Goal: Task Accomplishment & Management: Use online tool/utility

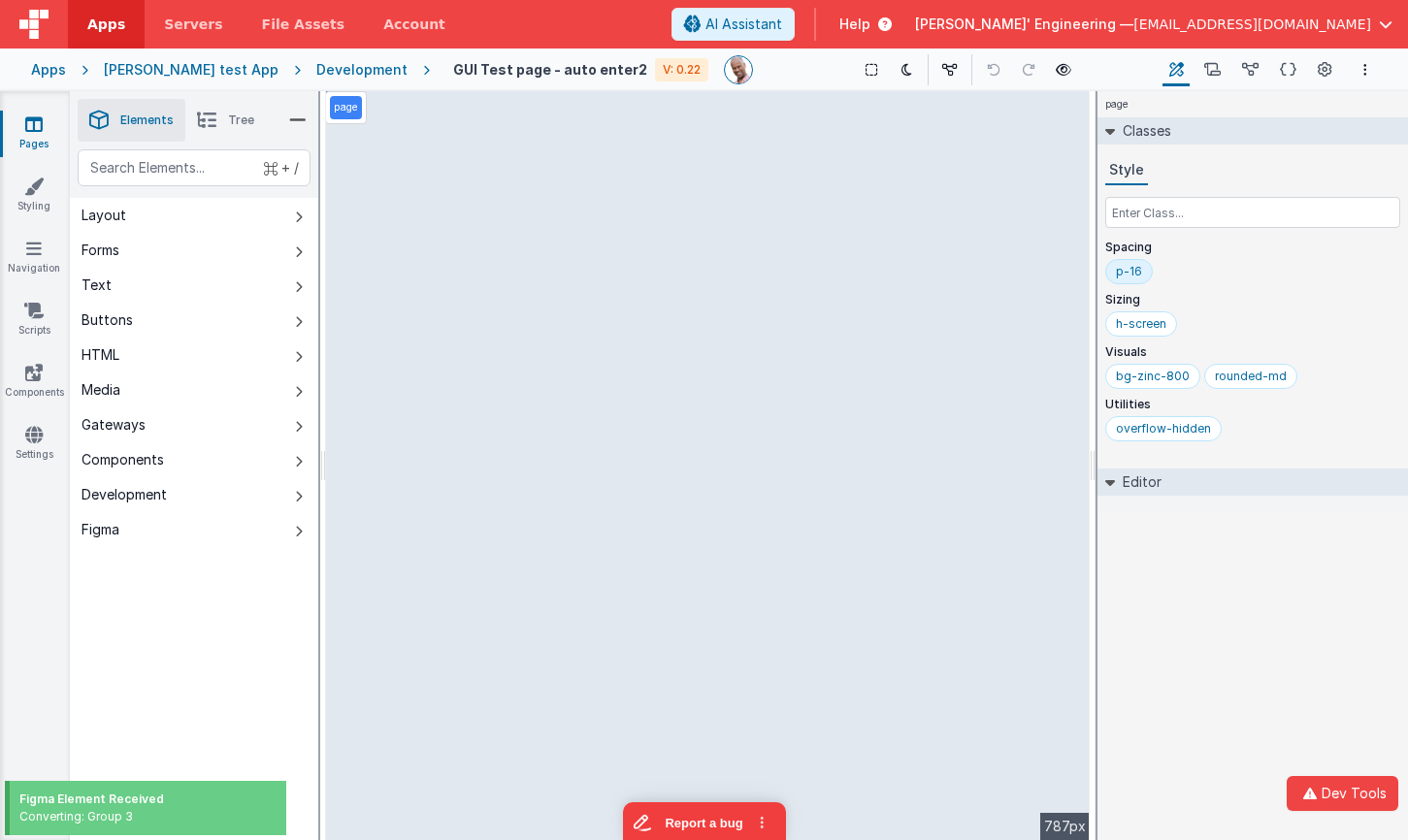
click at [1183, 616] on div "page Classes Style Spacing p-16 Sizing h-screen Visuals bg-zinc-800 rounded-md …" at bounding box center [1252, 465] width 310 height 749
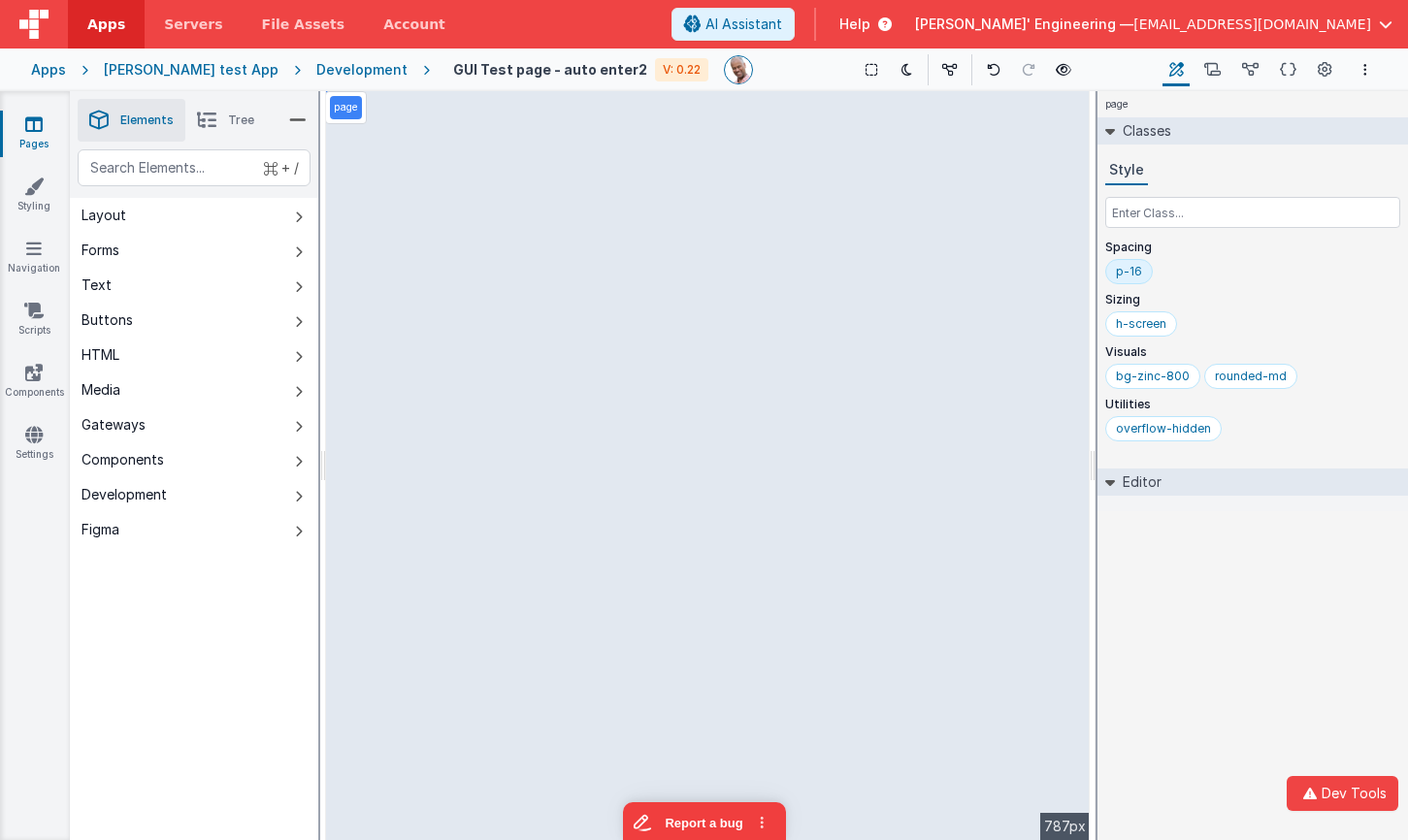
click at [1219, 674] on div "page Classes Style Spacing p-16 Sizing h-screen Visuals bg-zinc-800 rounded-md …" at bounding box center [1252, 465] width 310 height 749
click at [1330, 792] on button "Dev Tools" at bounding box center [1342, 793] width 112 height 35
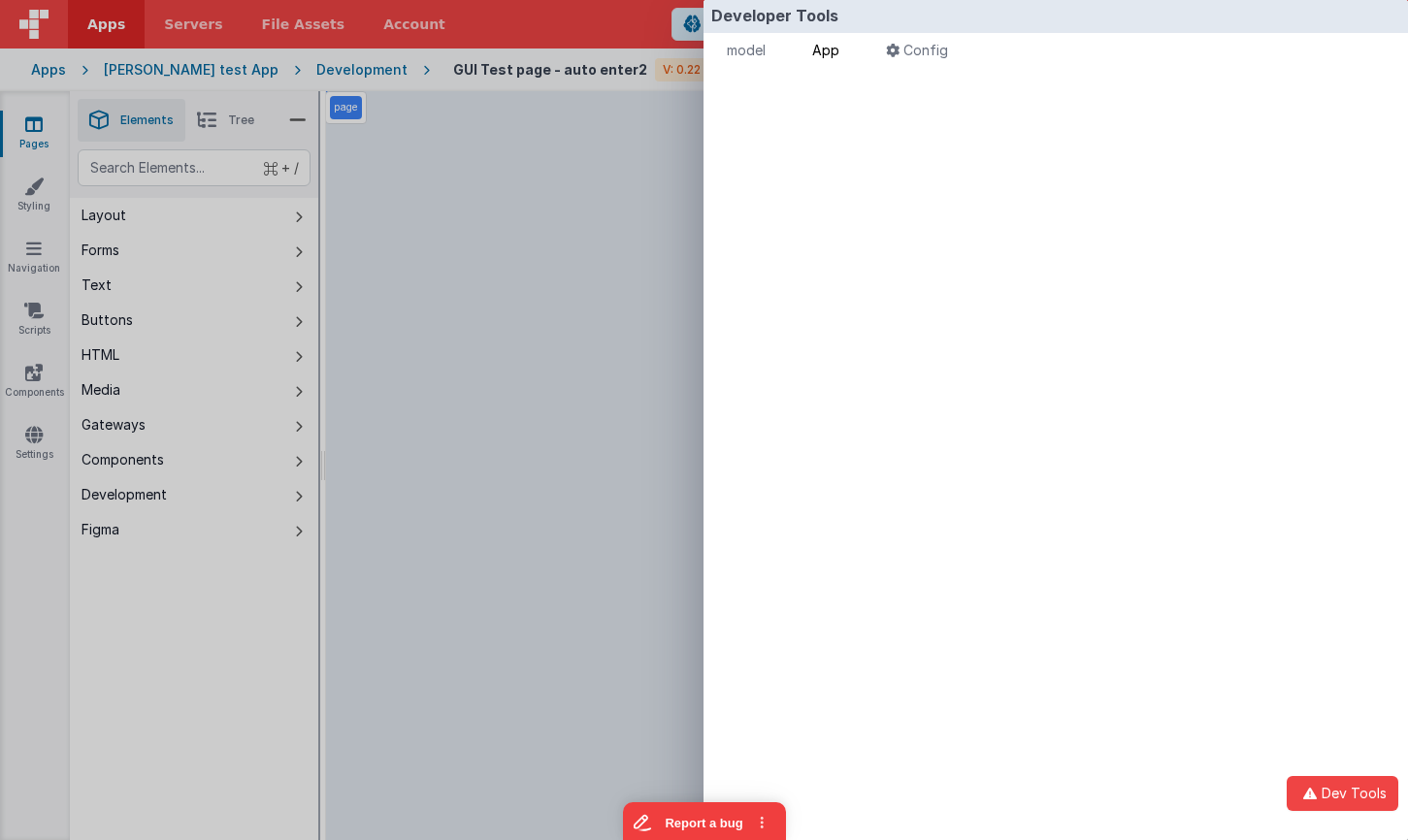
click at [834, 54] on span "App" at bounding box center [825, 50] width 27 height 17
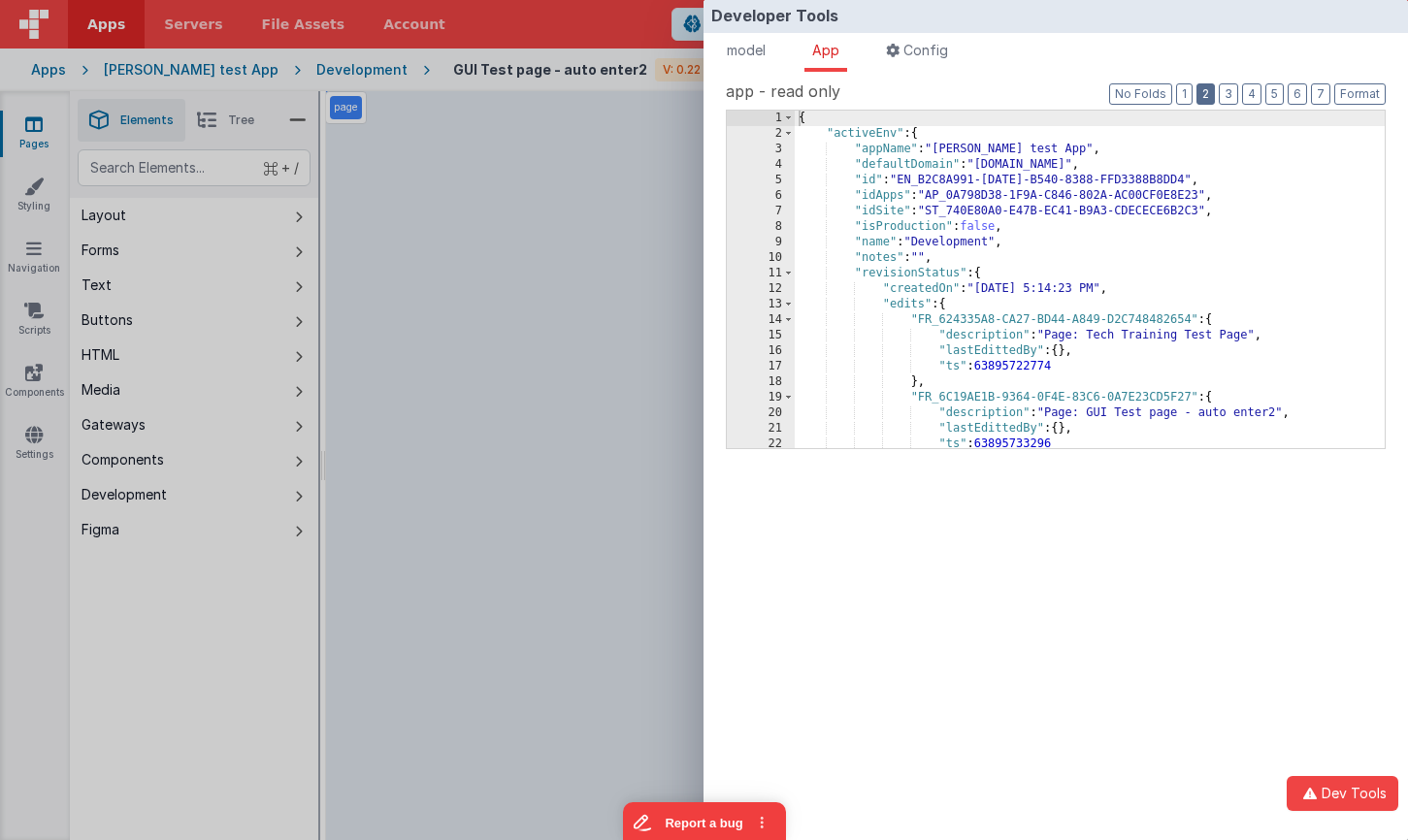
click at [1213, 93] on button "2" at bounding box center [1205, 94] width 18 height 21
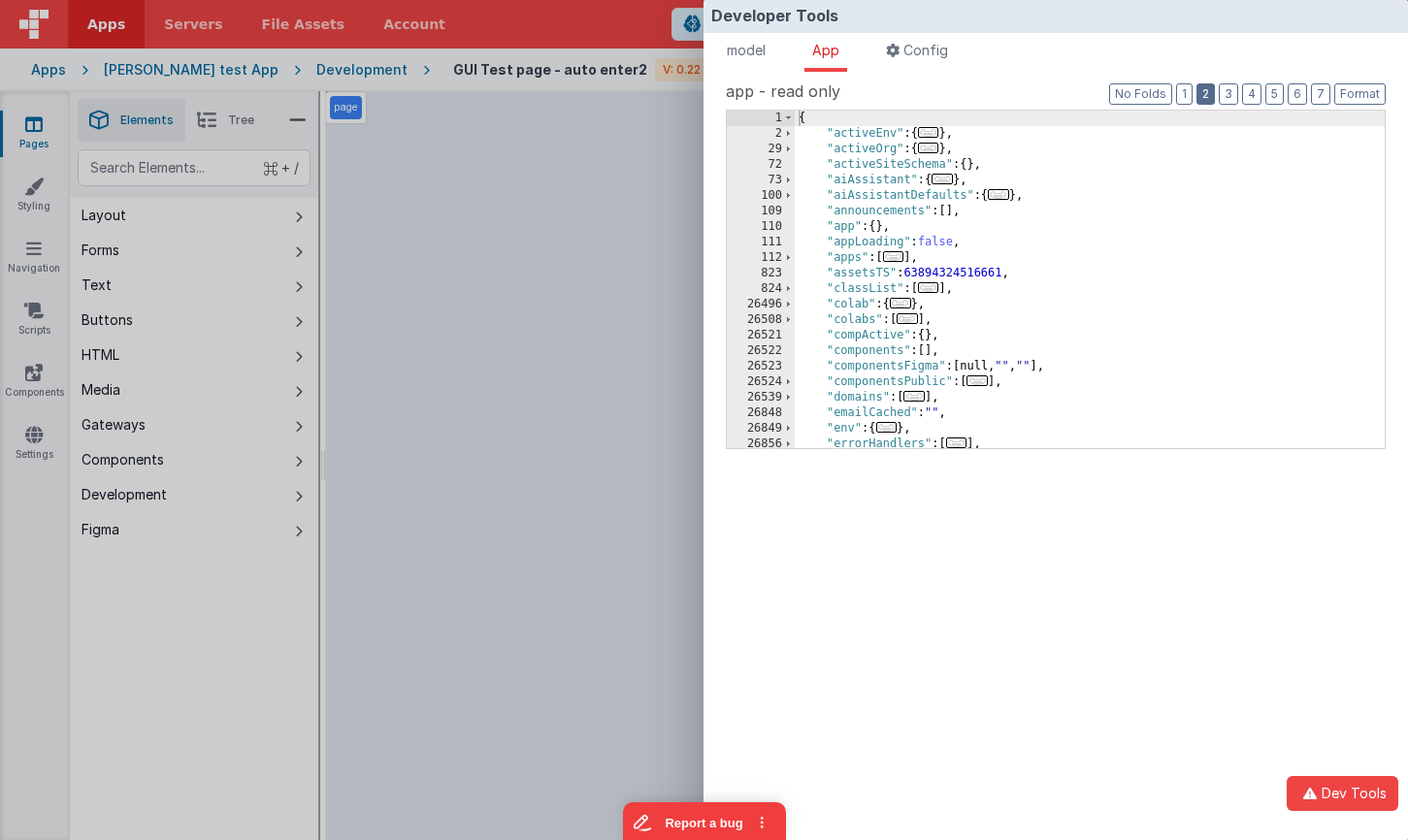
scroll to position [6, 0]
click at [622, 149] on div "Developer Tools model App Params Log (3) Misc Windows Config model - read only …" at bounding box center [704, 420] width 1408 height 840
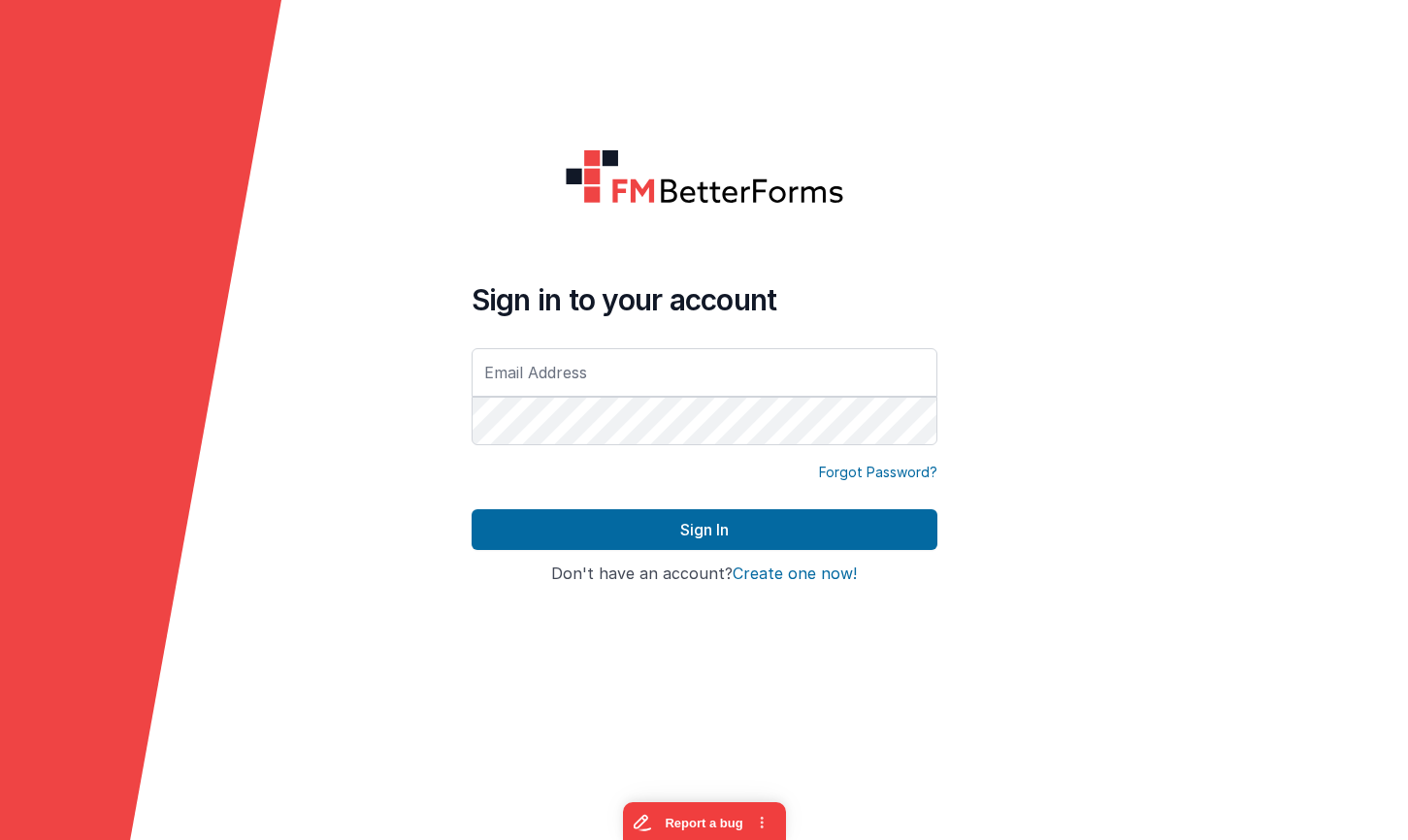
click at [696, 368] on input "text" at bounding box center [704, 372] width 466 height 49
click at [0, 839] on com-1password-button at bounding box center [0, 840] width 0 height 0
type input "[EMAIL_ADDRESS][DOMAIN_NAME]"
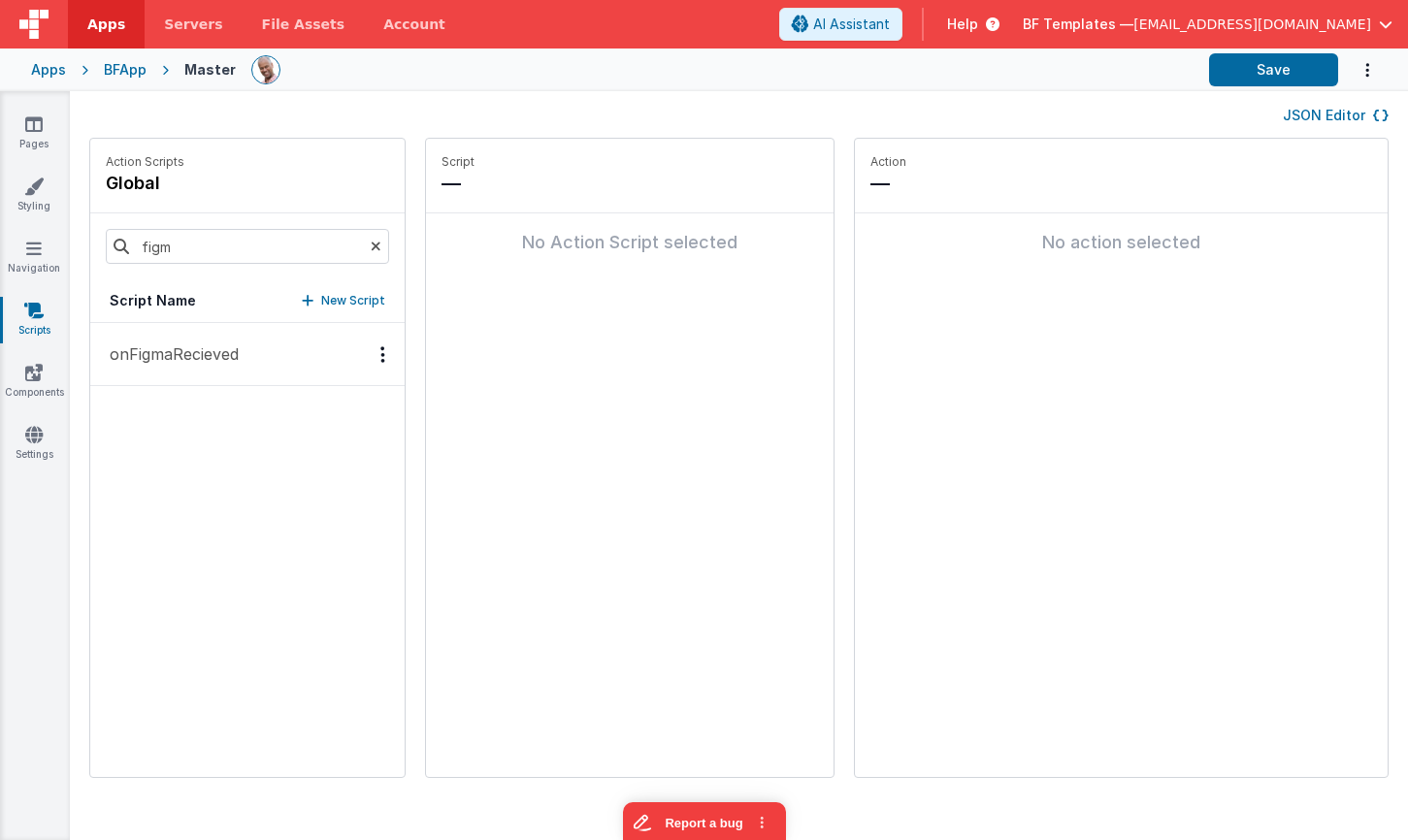
click at [229, 359] on p "onFigmaRecieved" at bounding box center [168, 353] width 141 height 23
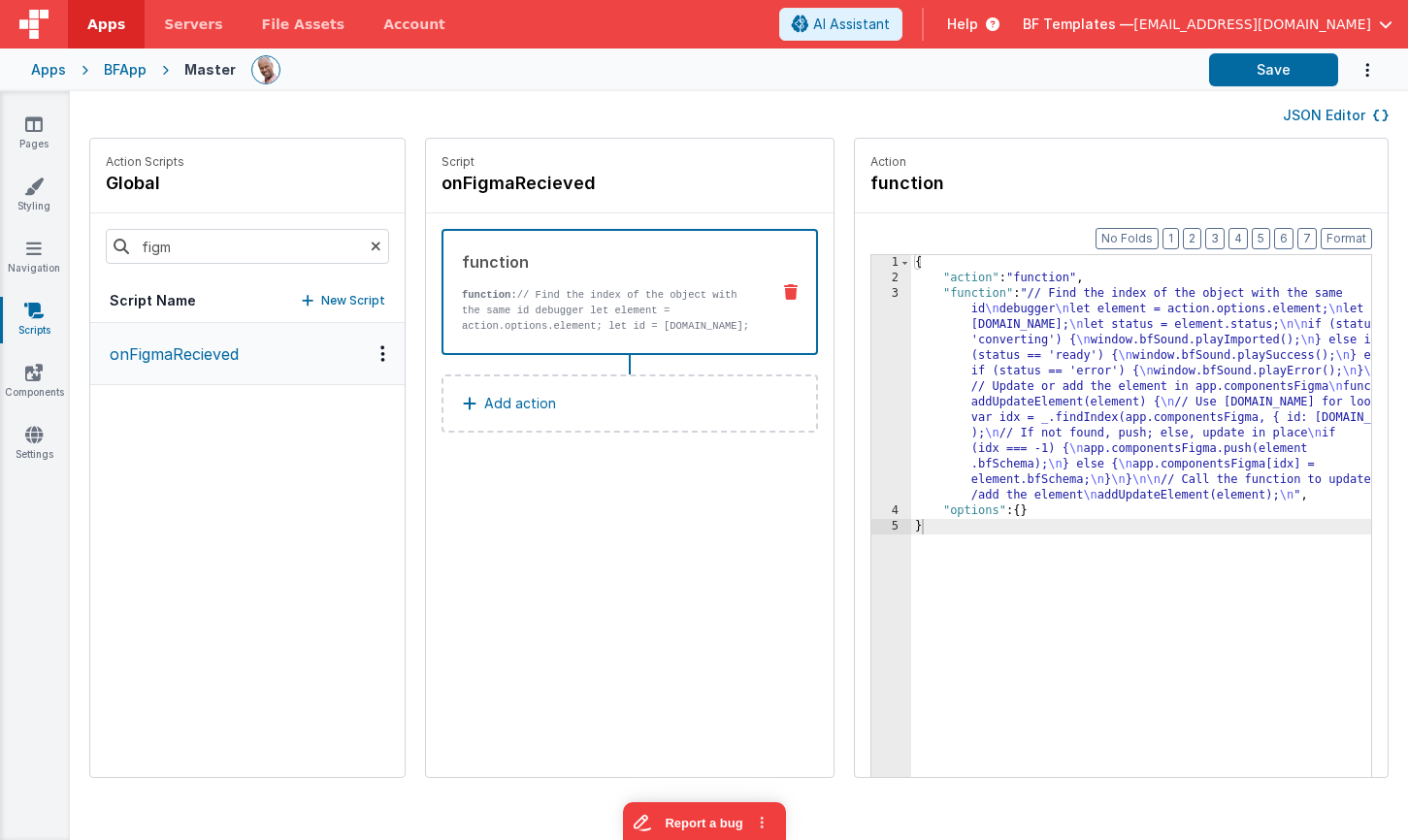
click at [1161, 368] on div "{ "action" : "function" , "function" : "// Find the index of the object with th…" at bounding box center [1170, 562] width 517 height 613
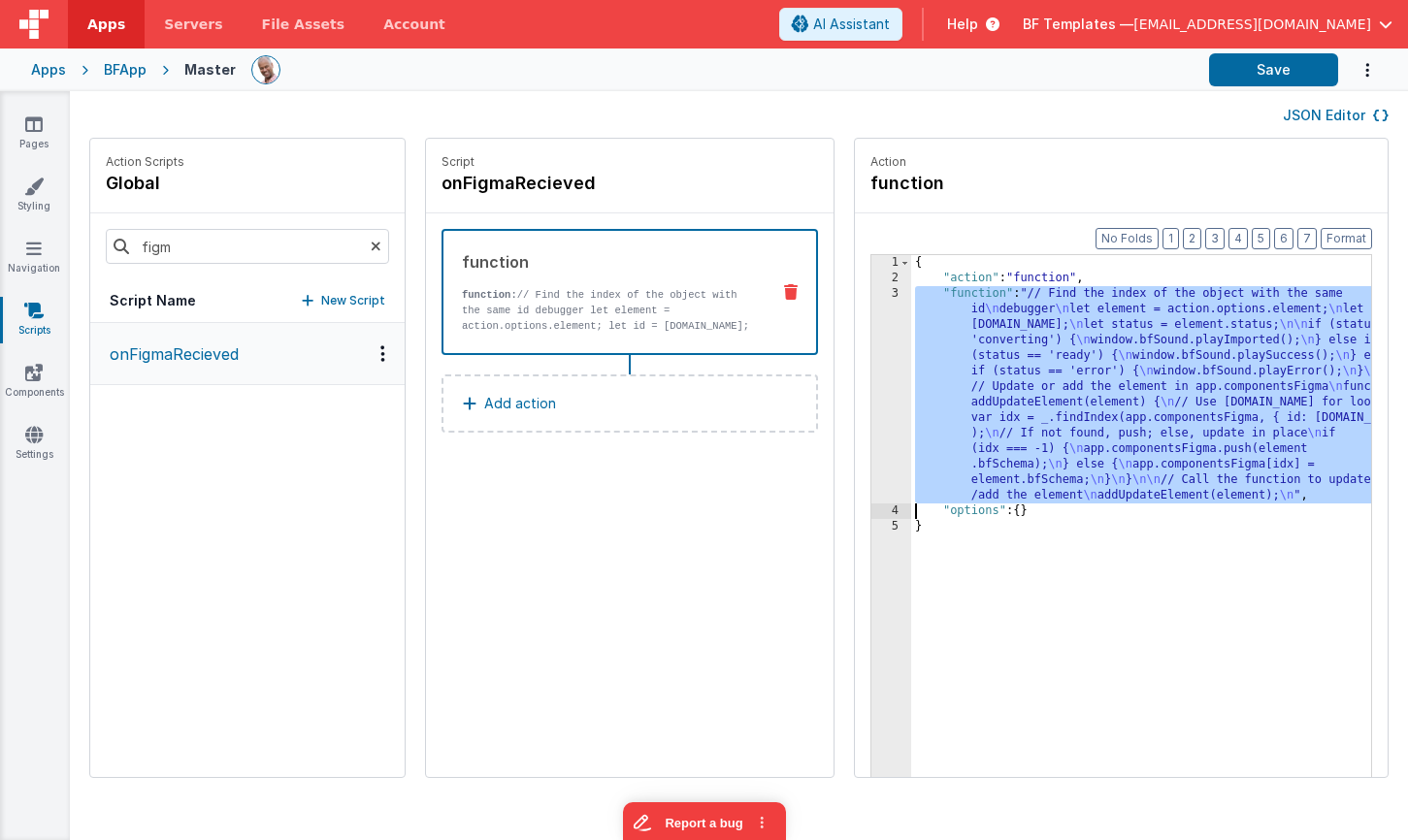
click at [871, 326] on div "3" at bounding box center [891, 395] width 40 height 217
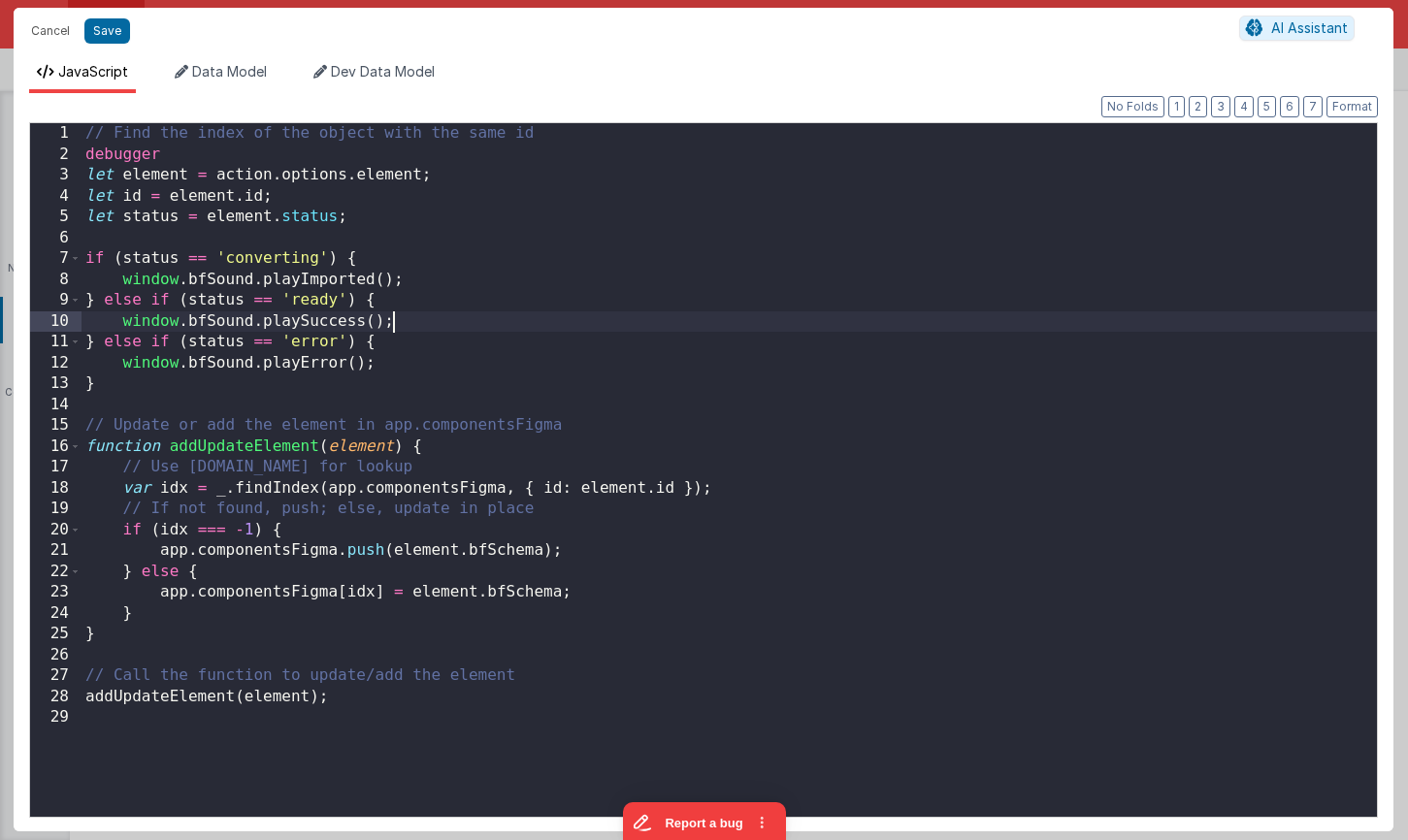
click at [825, 326] on div "// Find the index of the object with the same id debugger let element = action …" at bounding box center [729, 496] width 1295 height 747
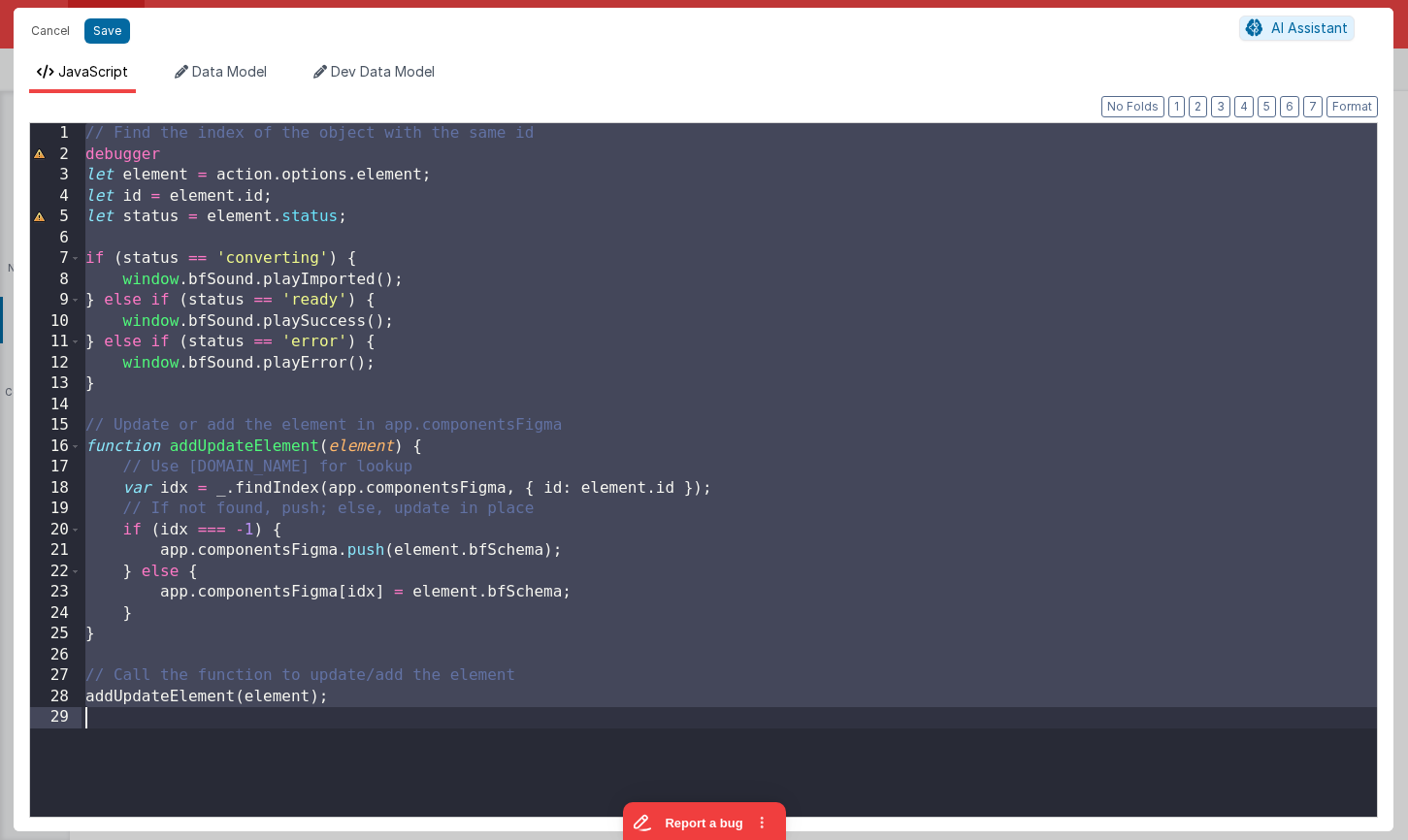
click at [335, 209] on div "// Find the index of the object with the same id debugger let element = action …" at bounding box center [729, 496] width 1295 height 747
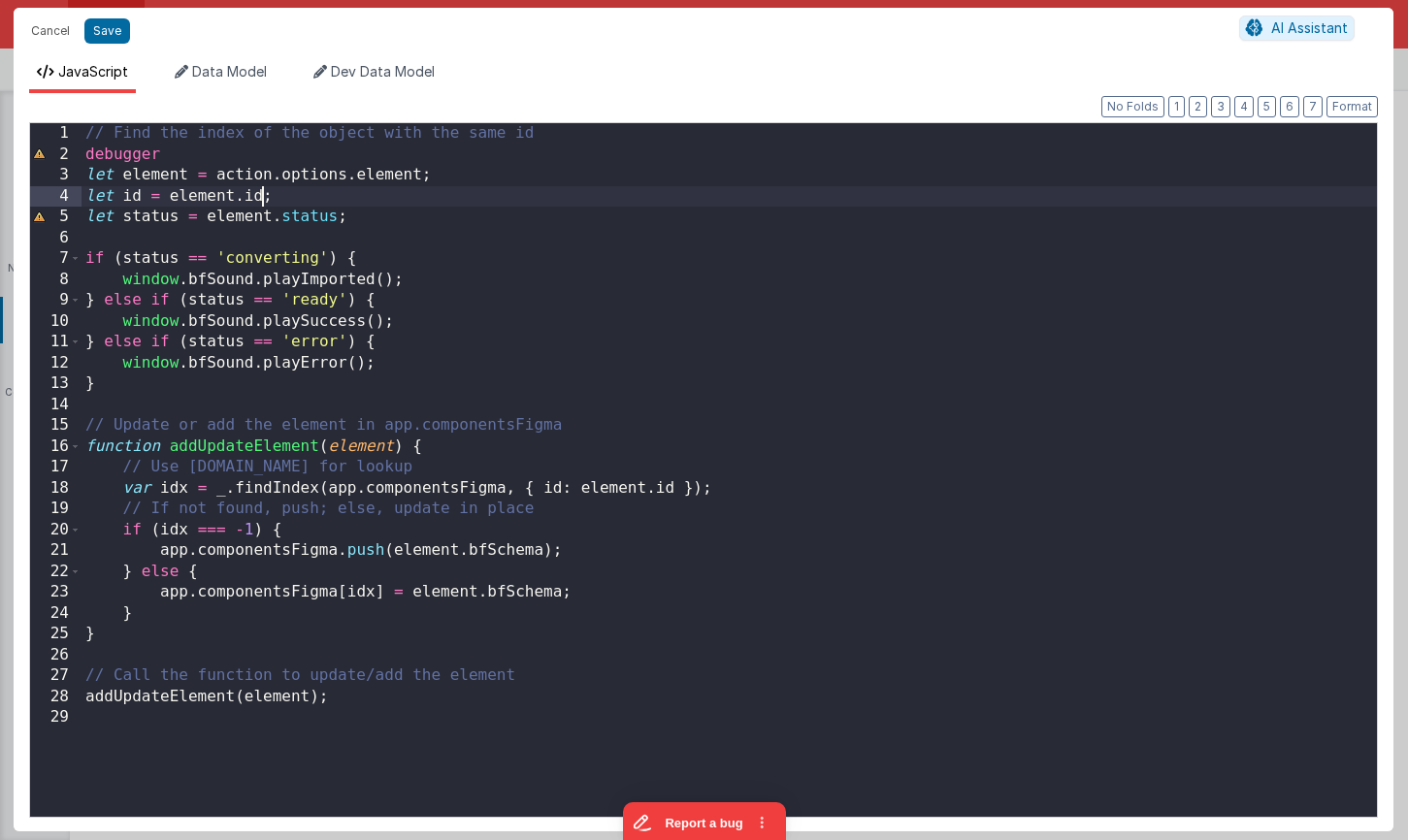
drag, startPoint x: 261, startPoint y: 196, endPoint x: 515, endPoint y: 248, distance: 259.3
click at [261, 196] on div "// Find the index of the object with the same id debugger let element = action …" at bounding box center [729, 496] width 1295 height 747
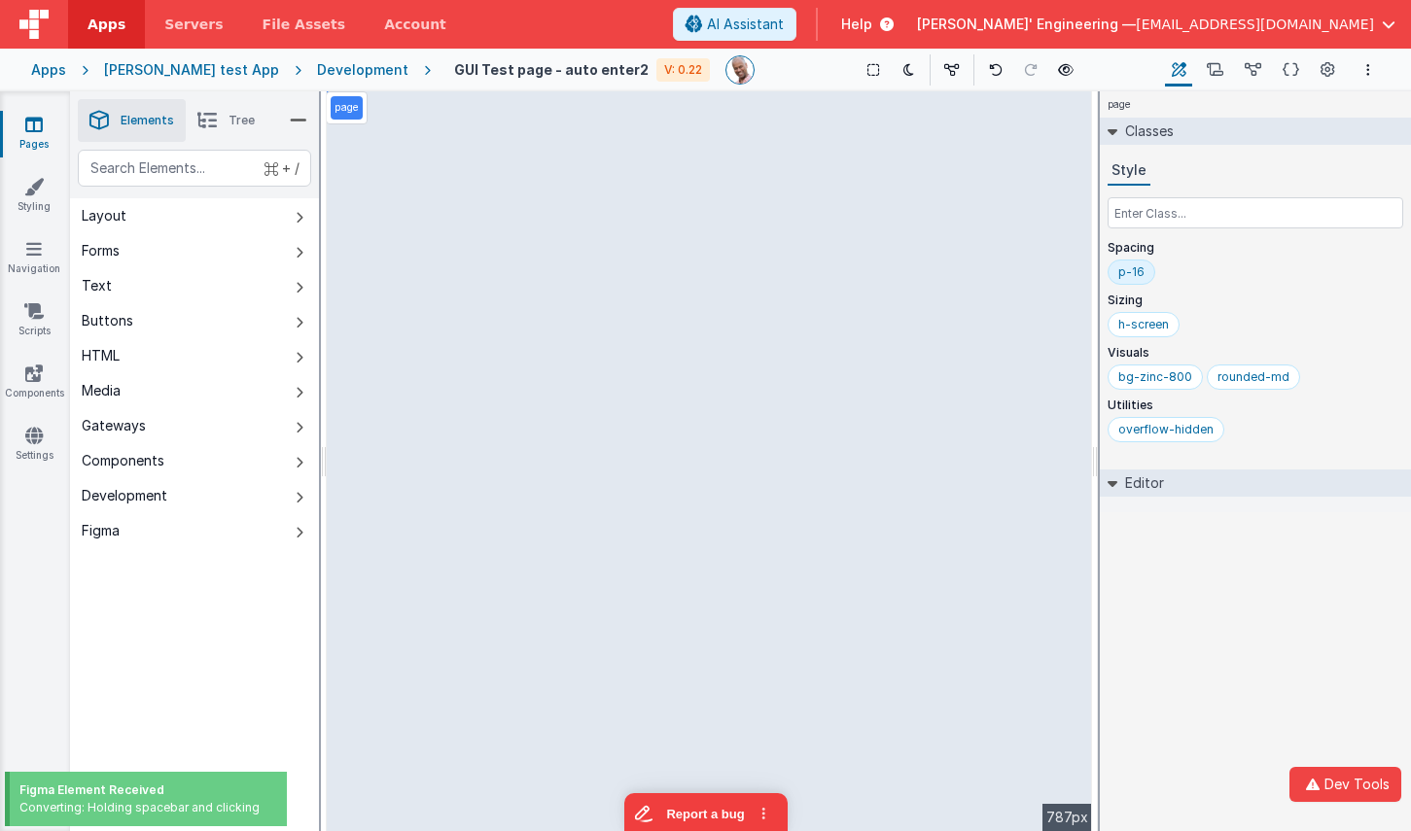
click at [1198, 618] on div "page Classes Style Spacing p-16 Sizing h-screen Visuals bg-zinc-800 rounded-md …" at bounding box center [1255, 461] width 311 height 740
click at [1307, 786] on icon "button" at bounding box center [1312, 785] width 23 height 14
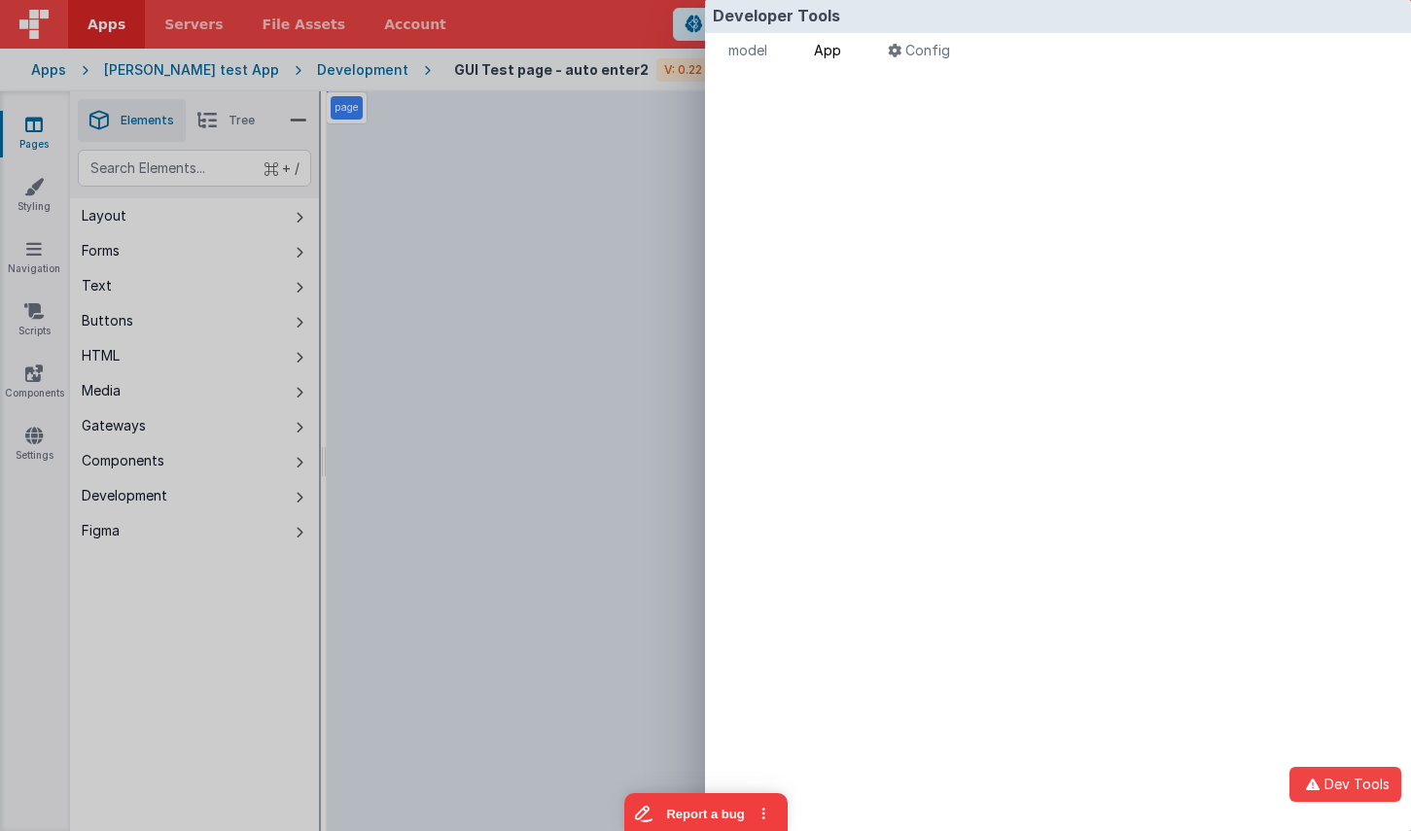
click at [840, 51] on span "App" at bounding box center [827, 50] width 27 height 17
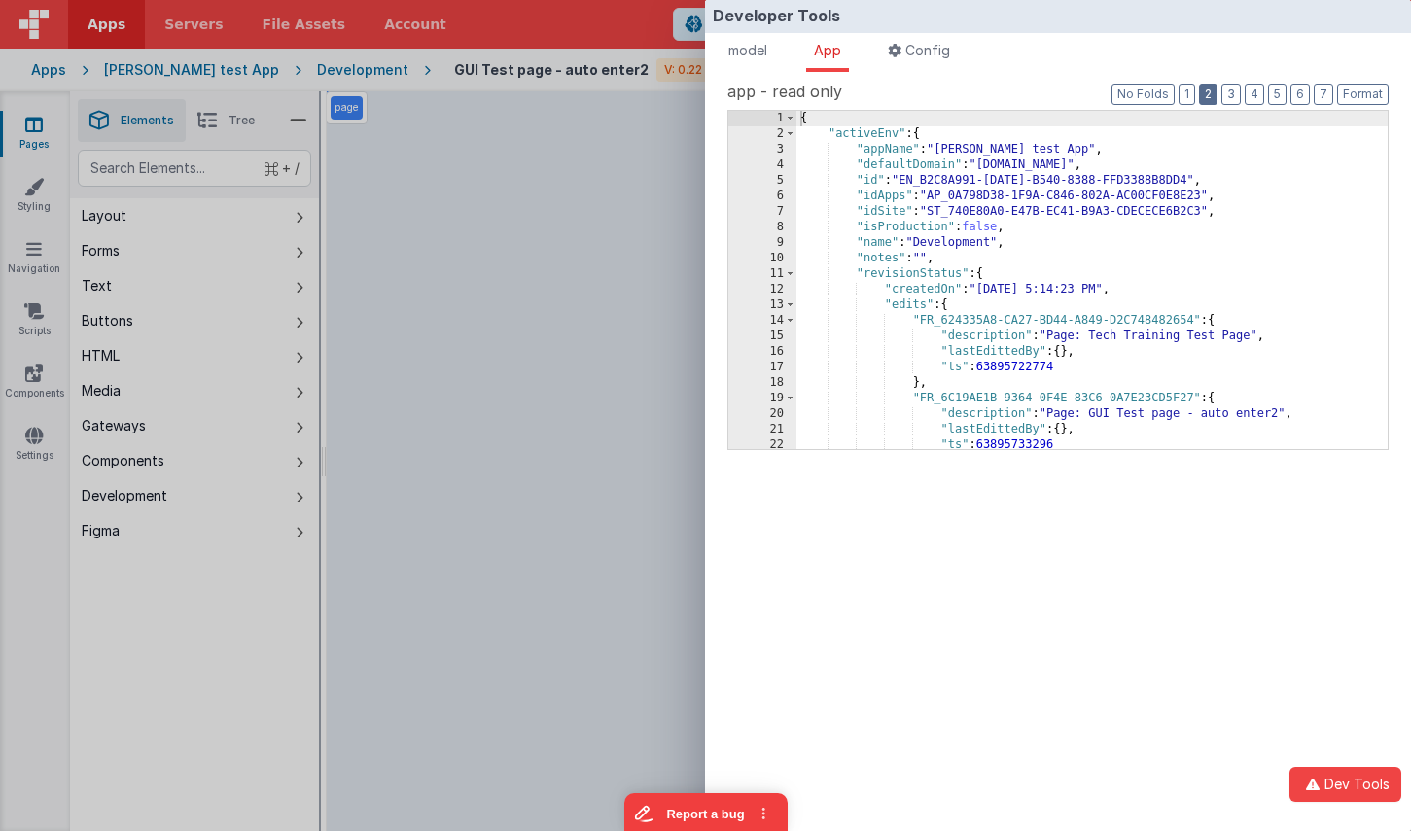
click at [1217, 100] on button "2" at bounding box center [1208, 94] width 18 height 21
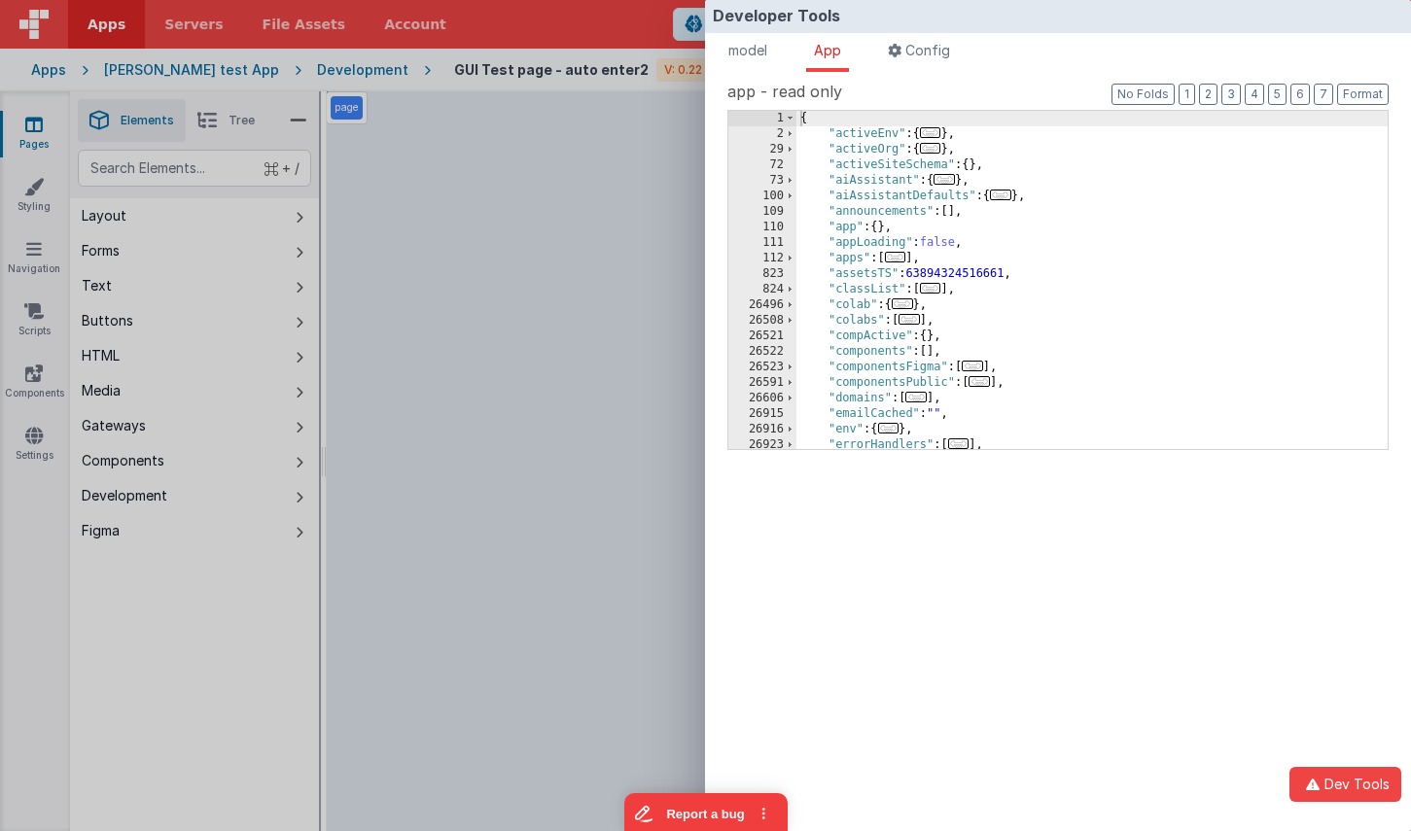
click at [975, 364] on span "..." at bounding box center [972, 366] width 21 height 11
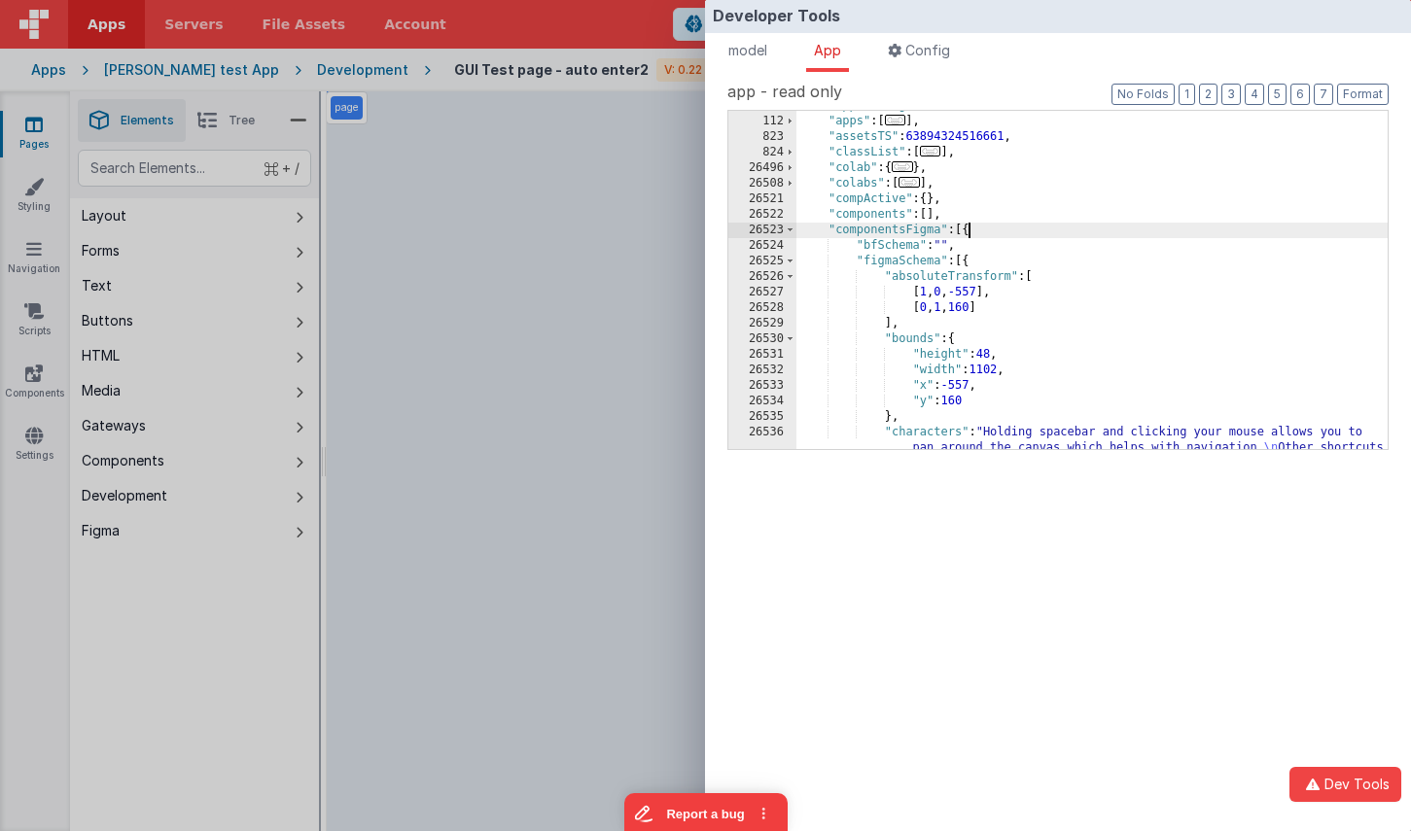
scroll to position [137, 0]
click at [789, 262] on span at bounding box center [790, 262] width 11 height 16
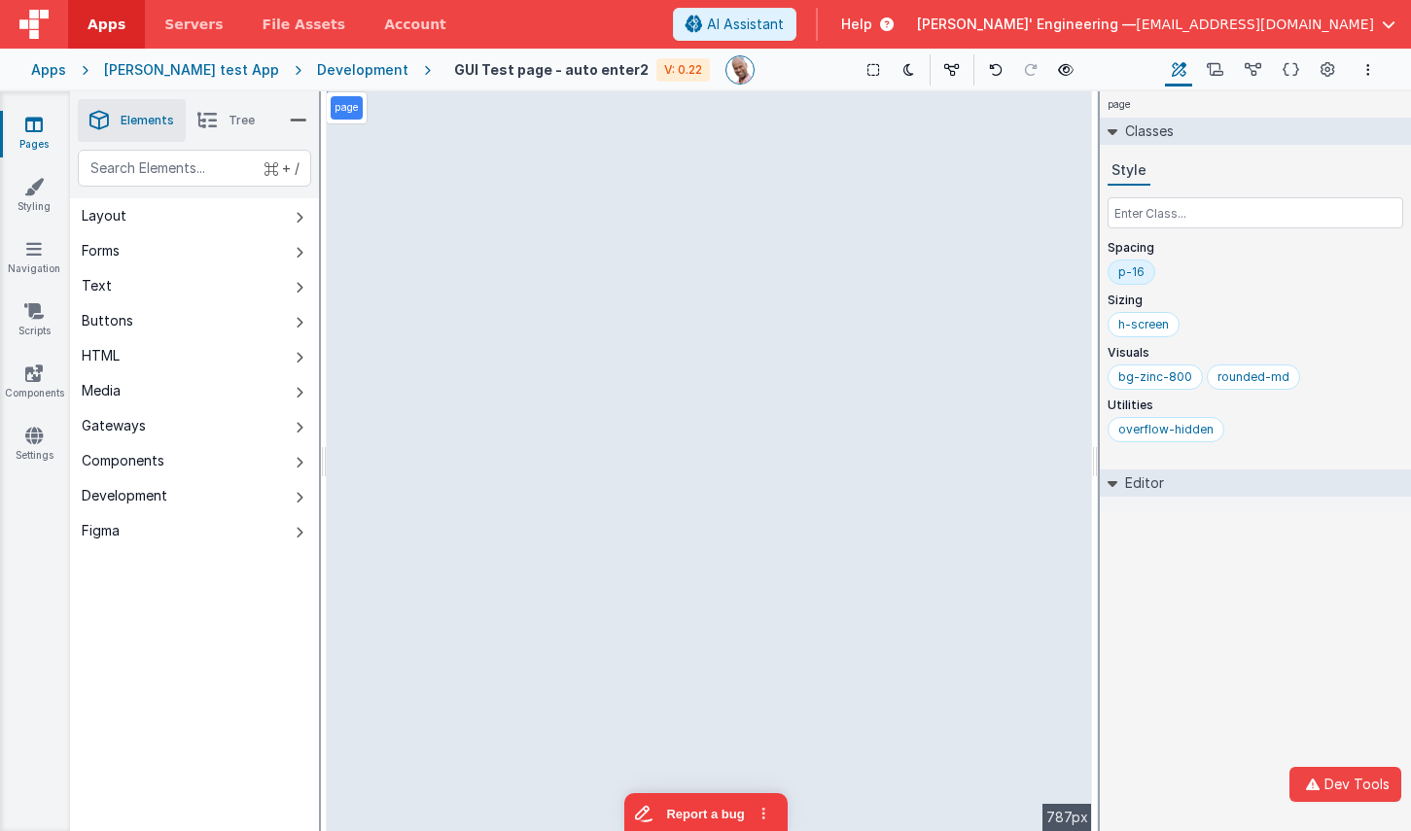
drag, startPoint x: 422, startPoint y: 185, endPoint x: 439, endPoint y: 183, distance: 17.6
click at [421, 185] on div "Developer Tools model App Params Log (3) Misc Windows Config model - read only …" at bounding box center [705, 415] width 1411 height 831
click at [305, 463] on button "Components" at bounding box center [194, 460] width 249 height 35
drag, startPoint x: 299, startPoint y: 462, endPoint x: 297, endPoint y: 479, distance: 17.6
click at [299, 462] on icon at bounding box center [300, 463] width 8 height 16
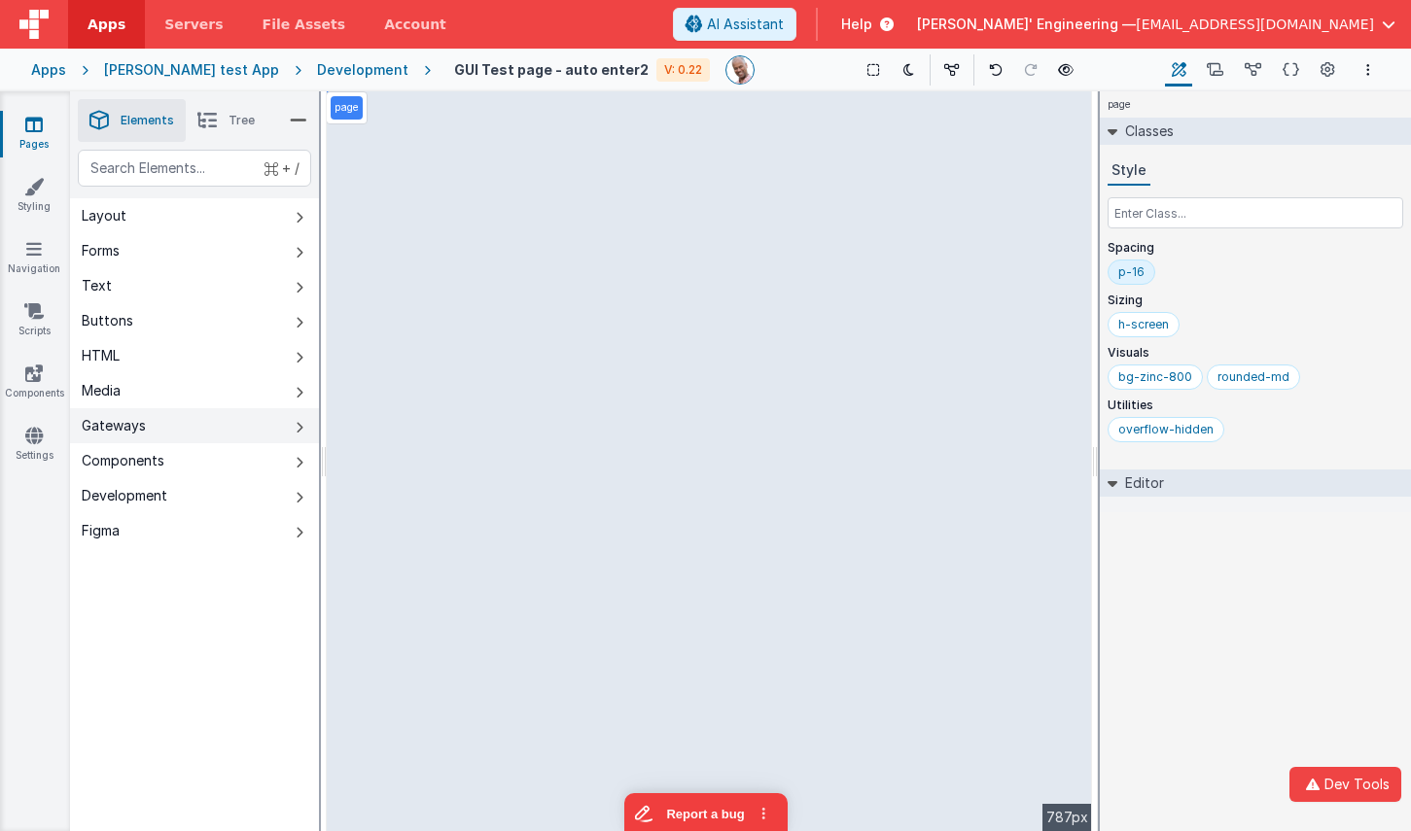
click at [297, 410] on button "Gateways" at bounding box center [194, 425] width 249 height 35
click at [33, 374] on icon at bounding box center [33, 373] width 17 height 19
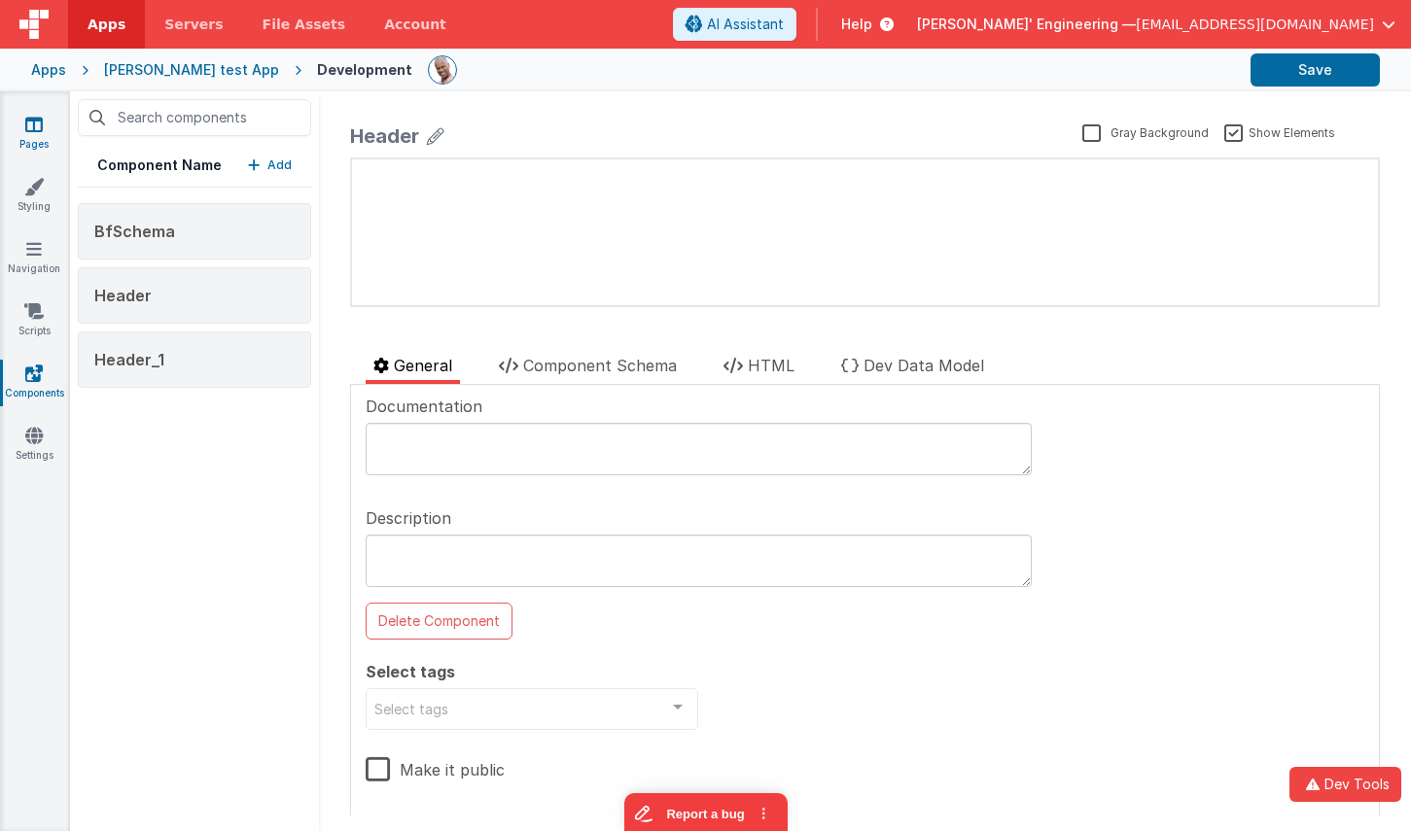
click at [43, 124] on link "Pages" at bounding box center [34, 134] width 70 height 39
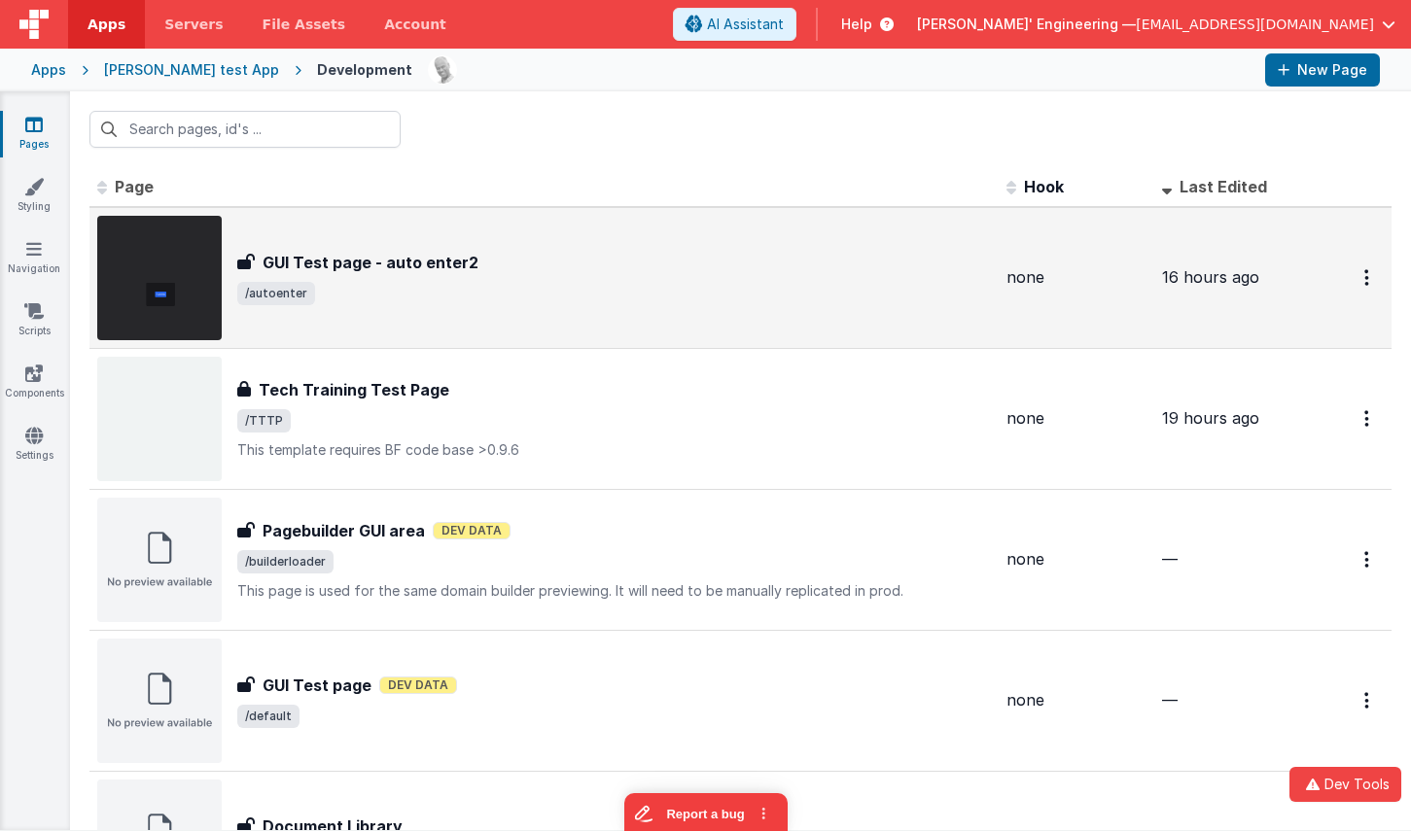
click at [445, 288] on span "/autoenter" at bounding box center [613, 293] width 753 height 23
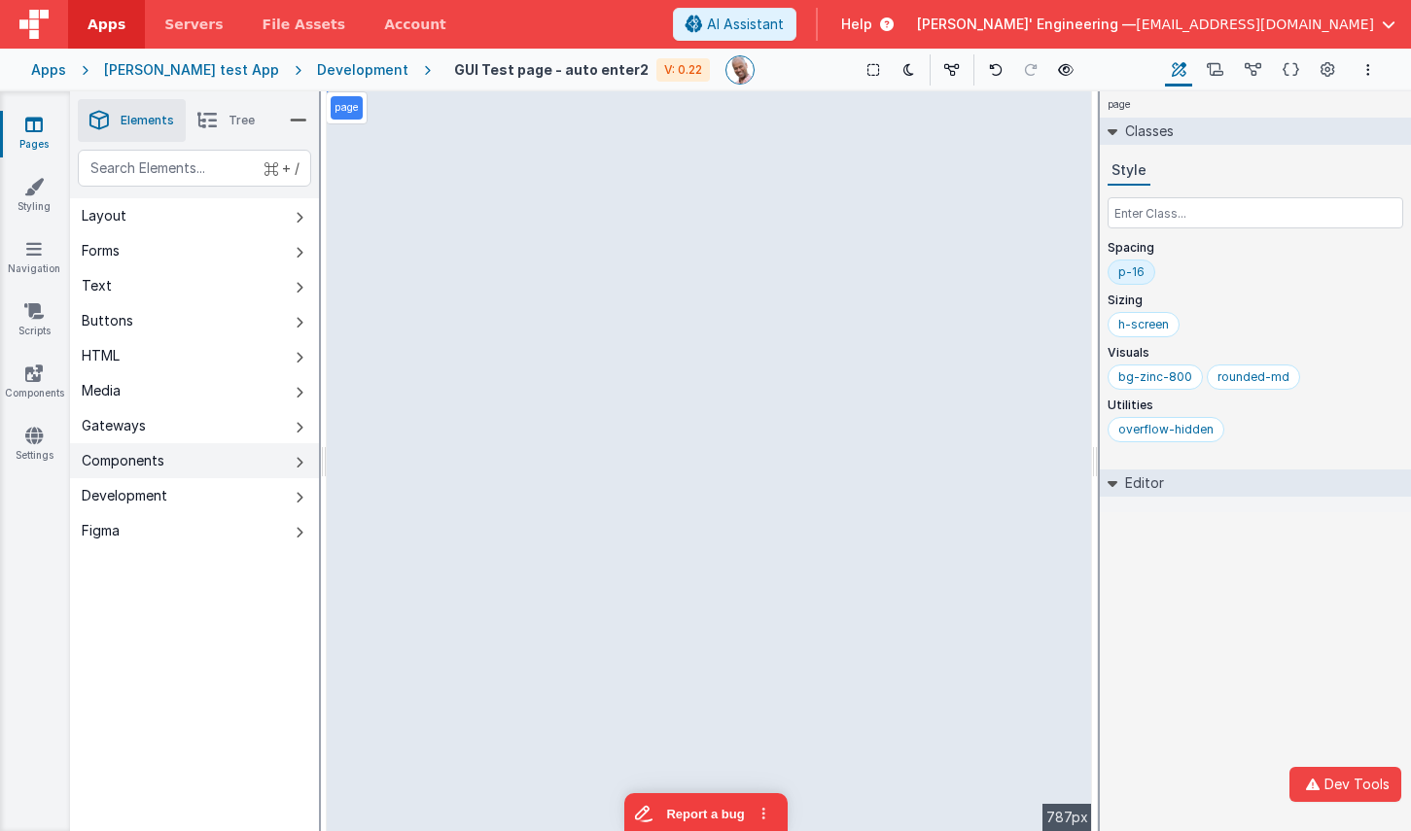
click at [304, 461] on button "Components" at bounding box center [194, 460] width 249 height 35
click at [1328, 795] on button "Dev Tools" at bounding box center [1345, 784] width 112 height 35
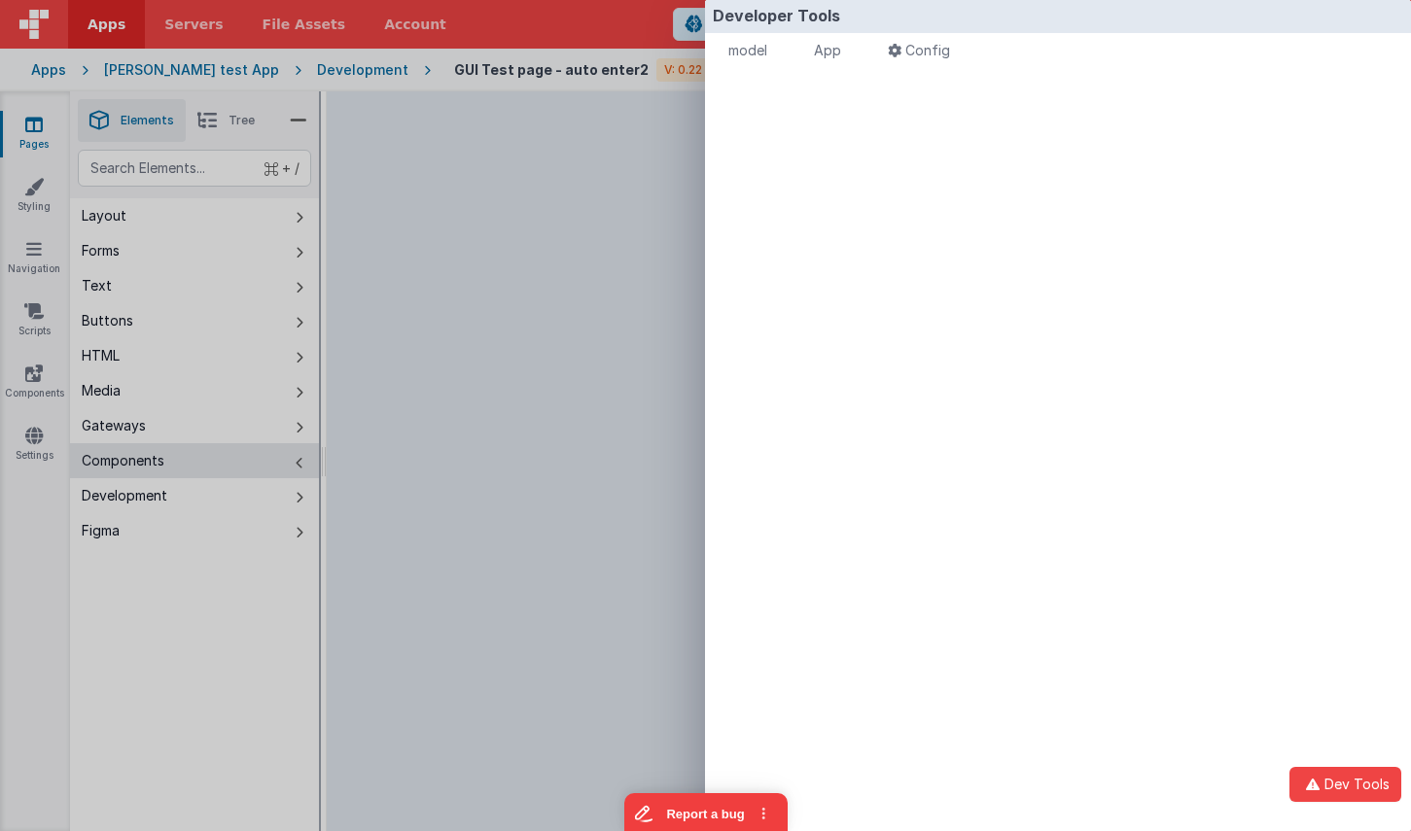
click at [878, 159] on div "model - read only Format 7 6 5 4 3 2 1 No Folds XXXXXXXXXXXXXXXXXXXXXXXXXXXXXXX…" at bounding box center [1058, 468] width 706 height 792
click at [829, 45] on span "App" at bounding box center [827, 50] width 27 height 17
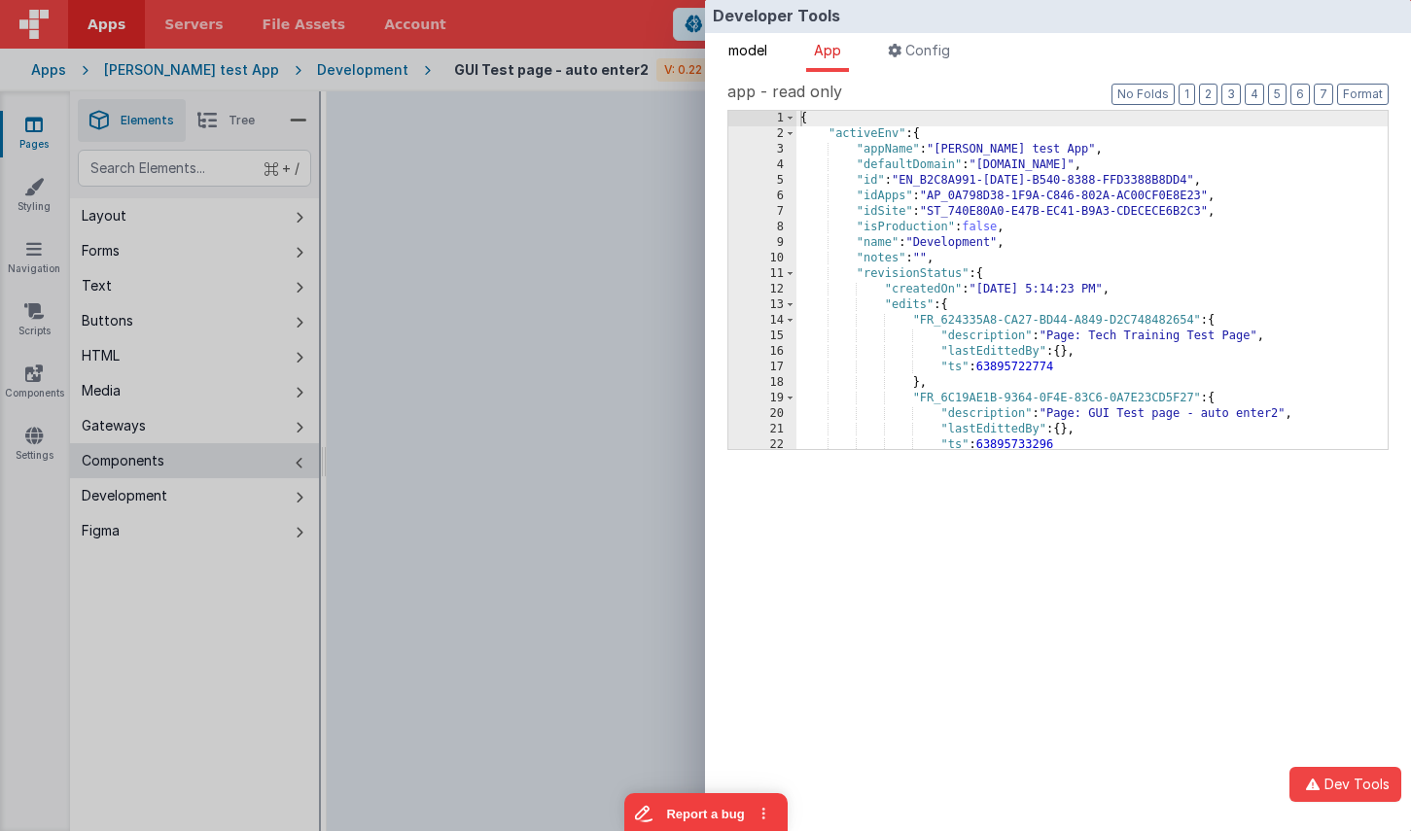
click at [756, 53] on span "model" at bounding box center [747, 50] width 39 height 17
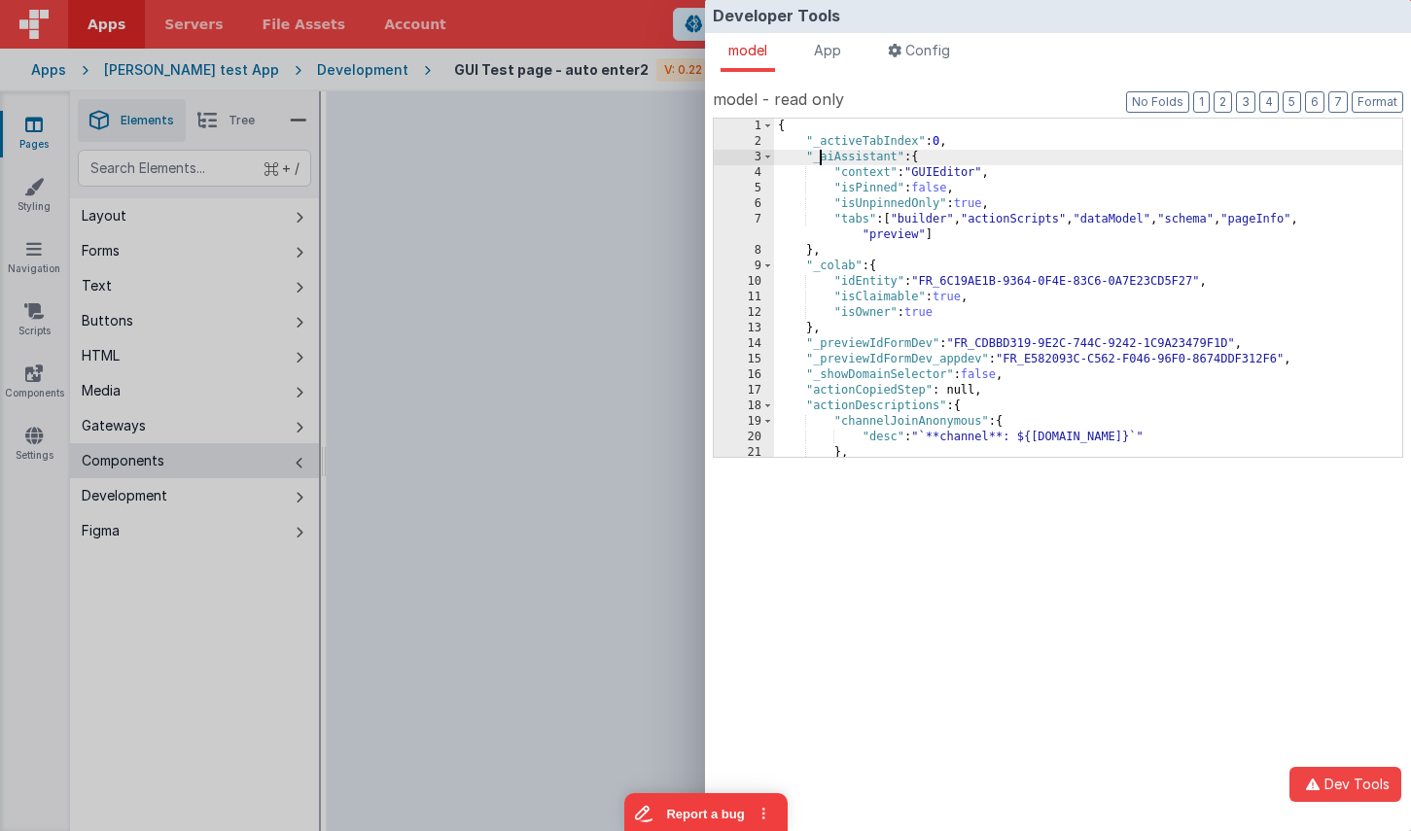
click at [820, 161] on div "{ "_activeTabIndex" : 0 , "_aiAssistant" : { "context" : "GUIEditor" , "isPinne…" at bounding box center [1088, 303] width 628 height 369
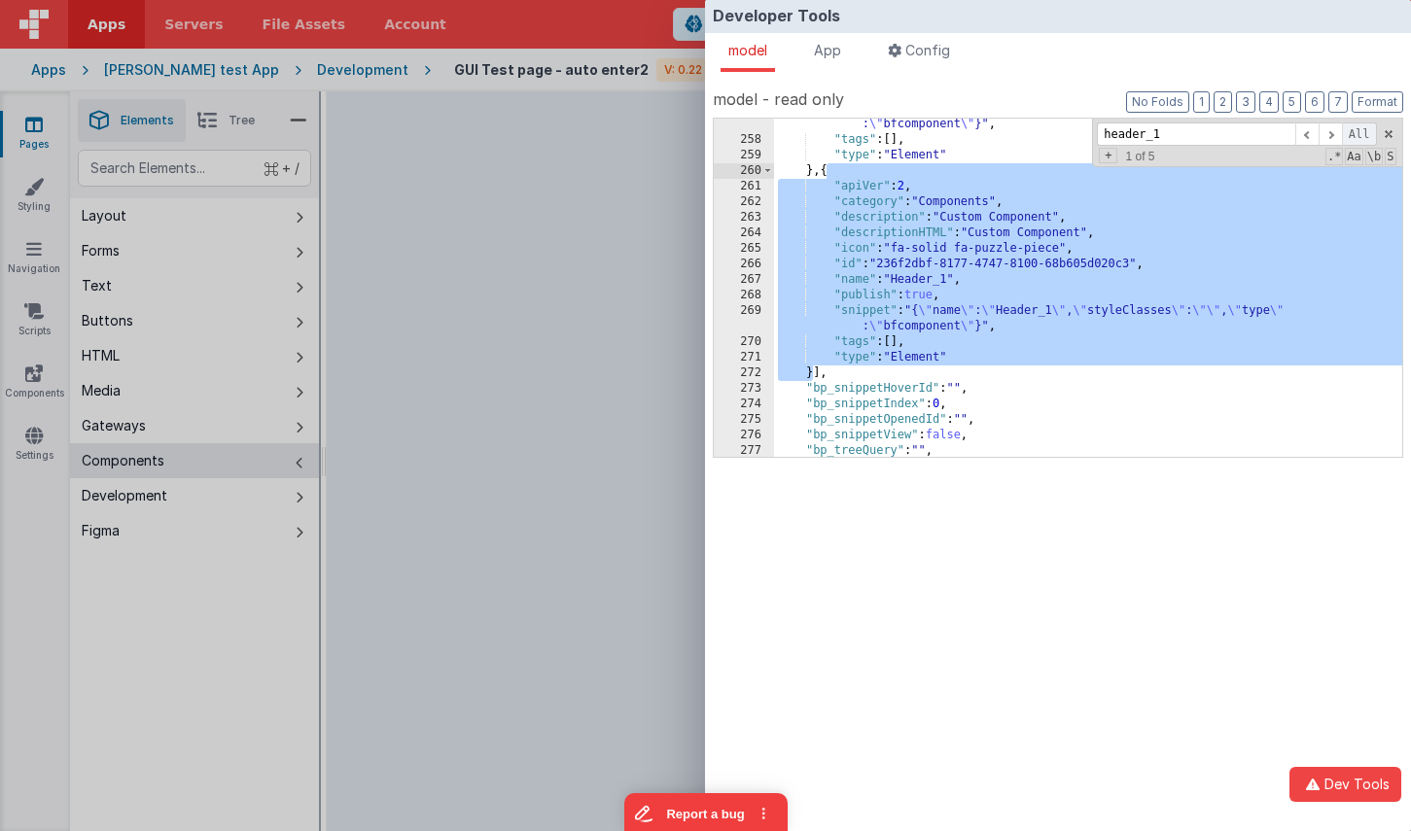
scroll to position [3302, 0]
click at [1334, 133] on span at bounding box center [1329, 134] width 23 height 24
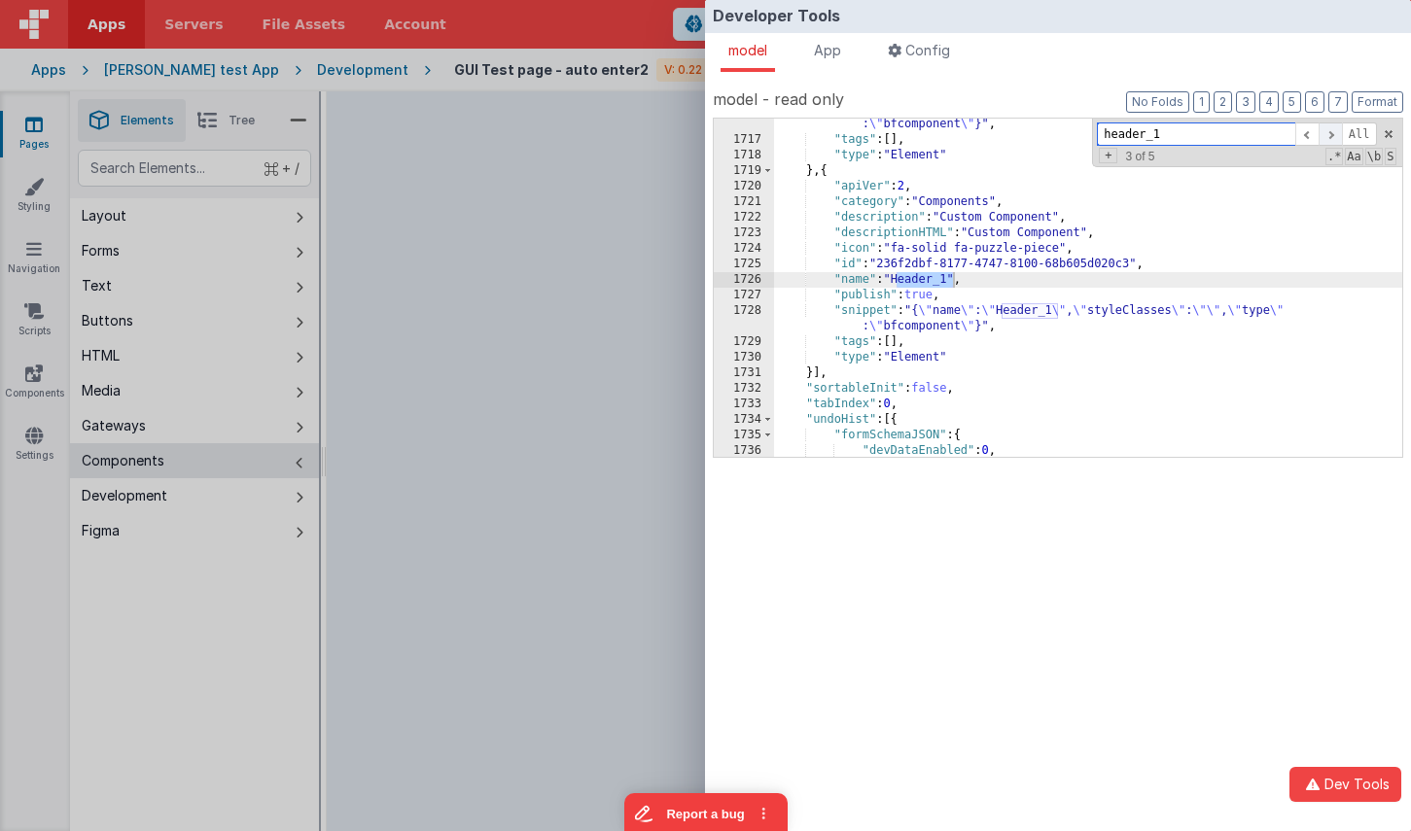
scroll to position [27828, 0]
click at [1334, 133] on span at bounding box center [1329, 134] width 23 height 24
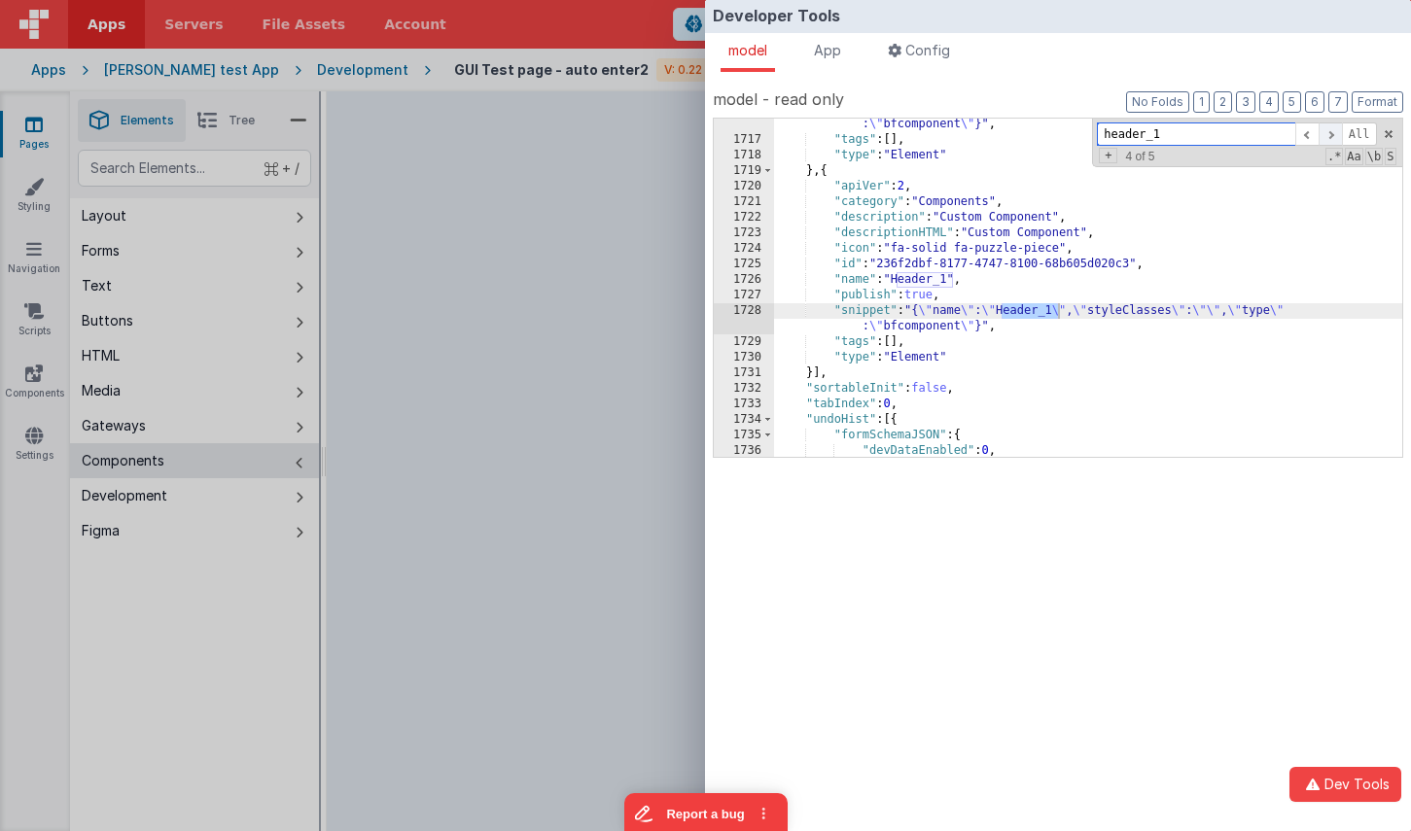
click at [1334, 133] on span at bounding box center [1329, 134] width 23 height 24
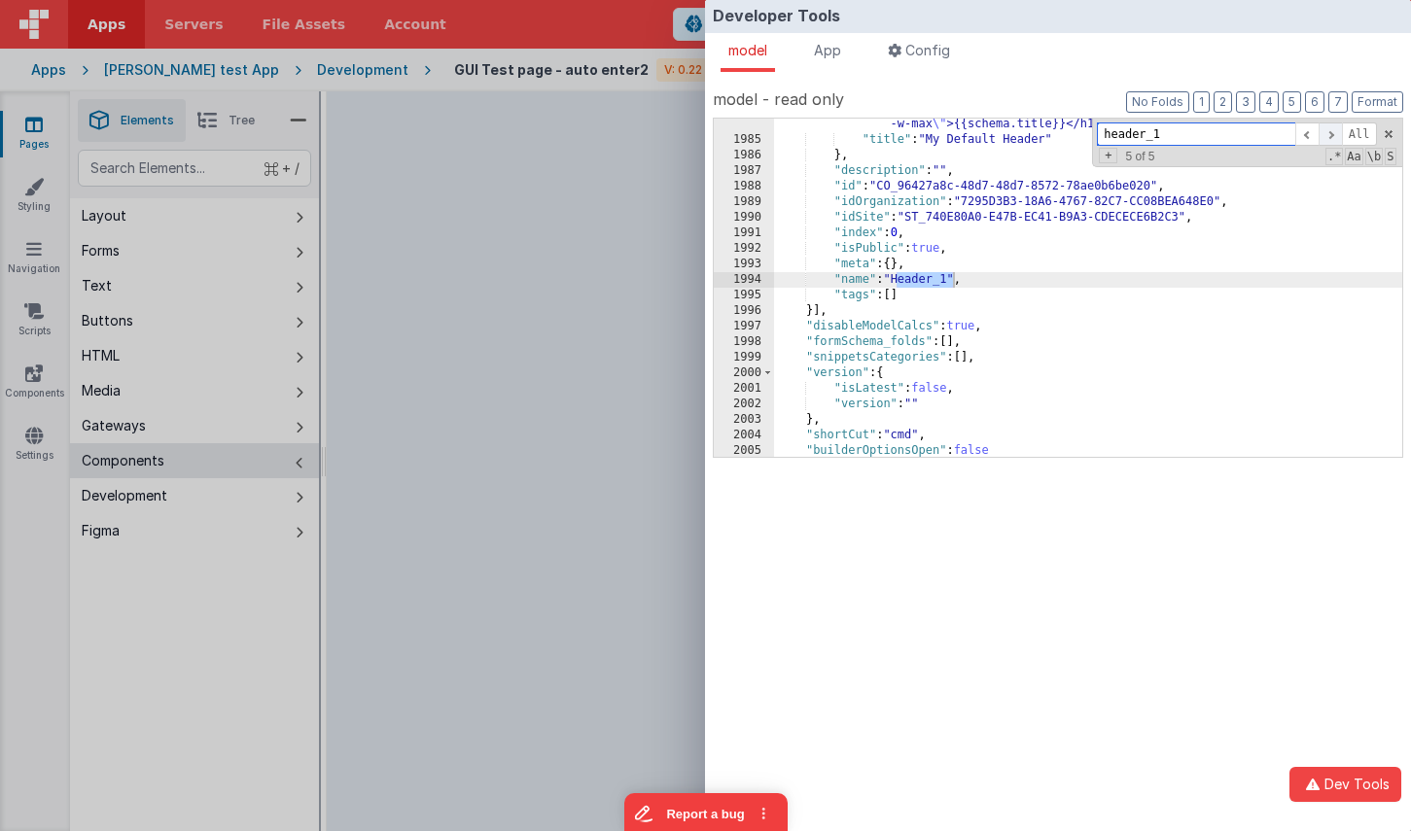
scroll to position [31519, 0]
click at [1305, 135] on span at bounding box center [1306, 134] width 23 height 24
click at [1306, 135] on span at bounding box center [1306, 134] width 23 height 24
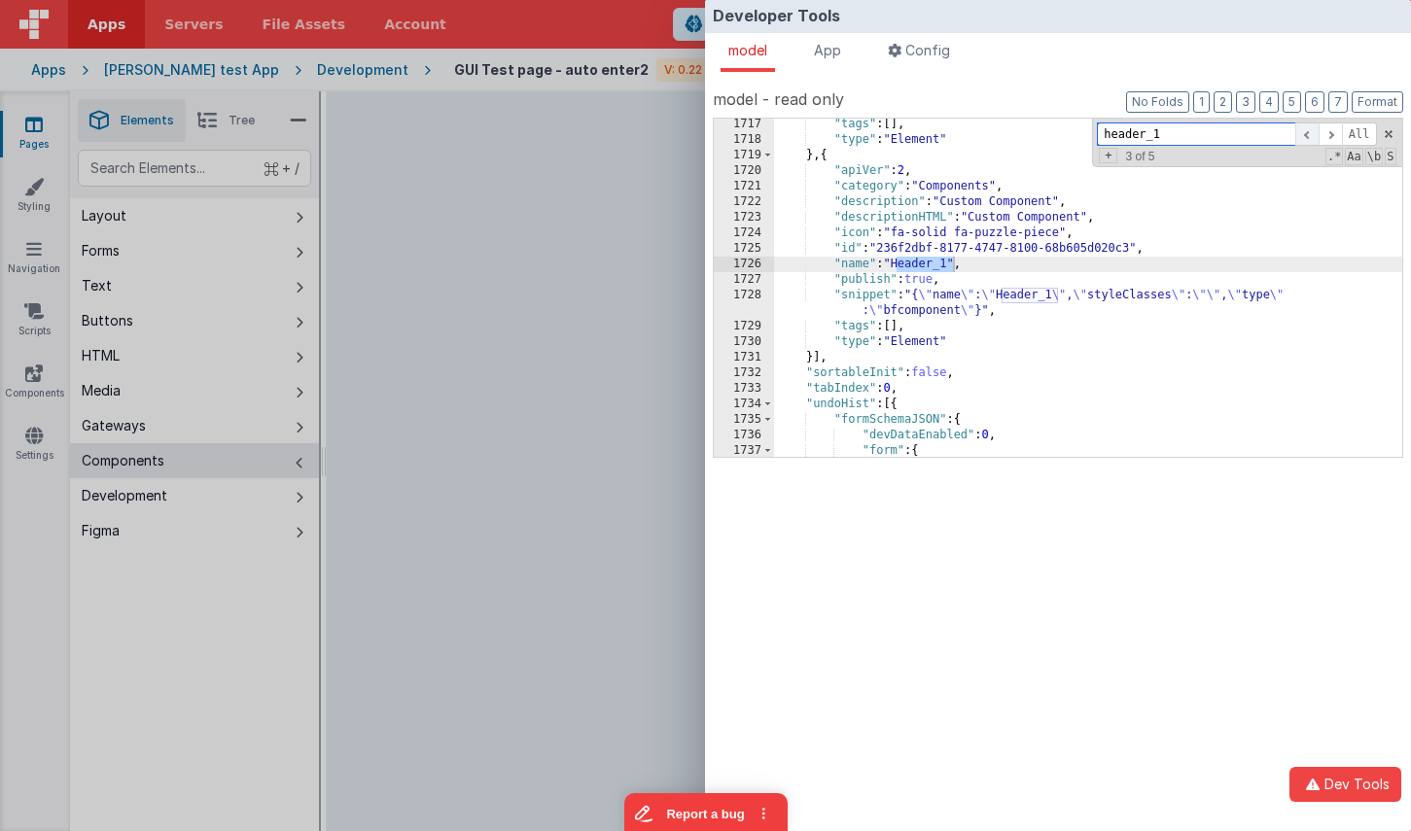
scroll to position [27840, 0]
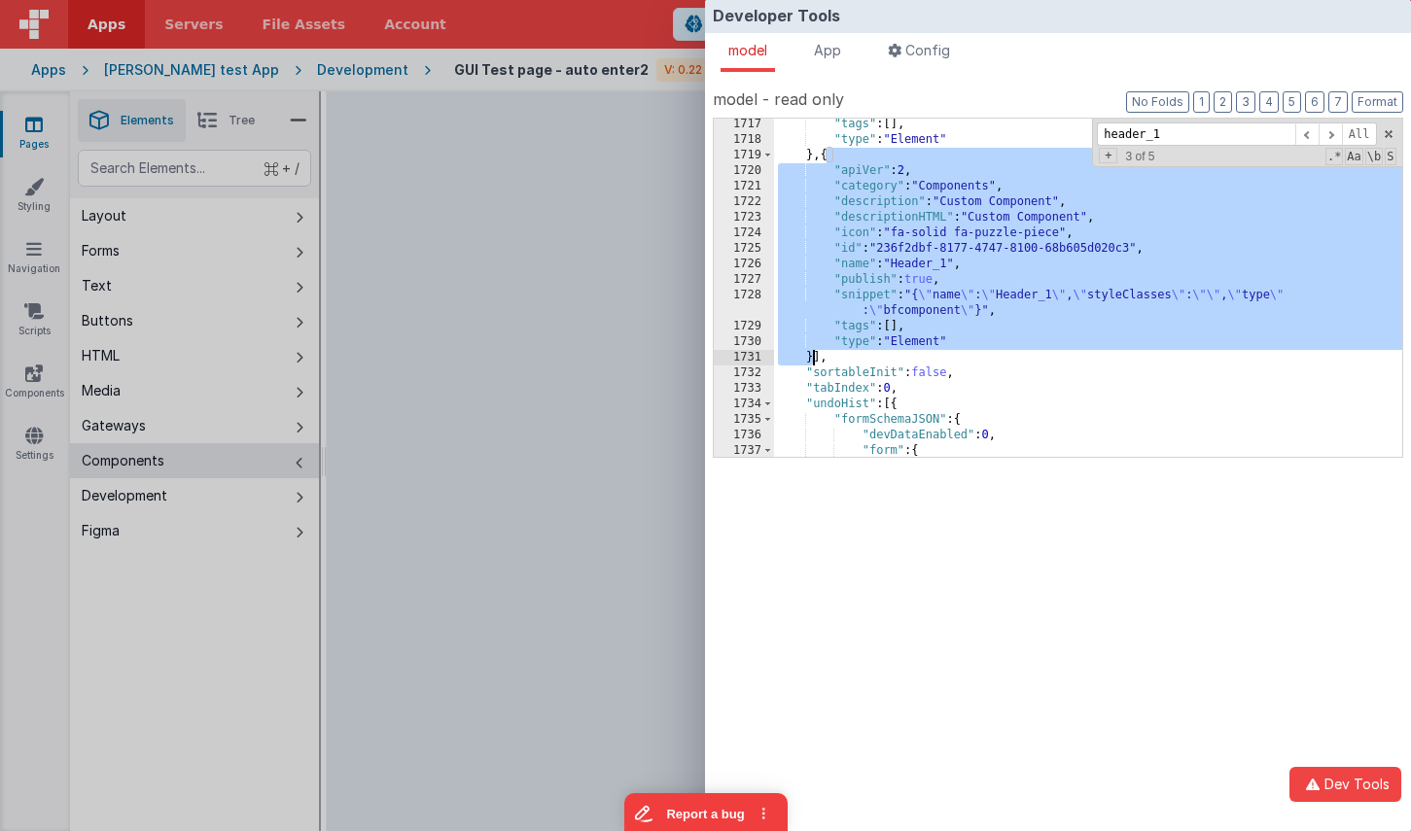
drag, startPoint x: 828, startPoint y: 156, endPoint x: 810, endPoint y: 361, distance: 206.0
click at [810, 361] on div ""tags" : [ ] , "type" : "Element" } , { "apiVer" : 2 , "category" : "Components…" at bounding box center [1088, 301] width 628 height 369
click at [515, 321] on div "Developer Tools model App Params Log (4) Misc Windows Config model - read only …" at bounding box center [705, 415] width 1411 height 831
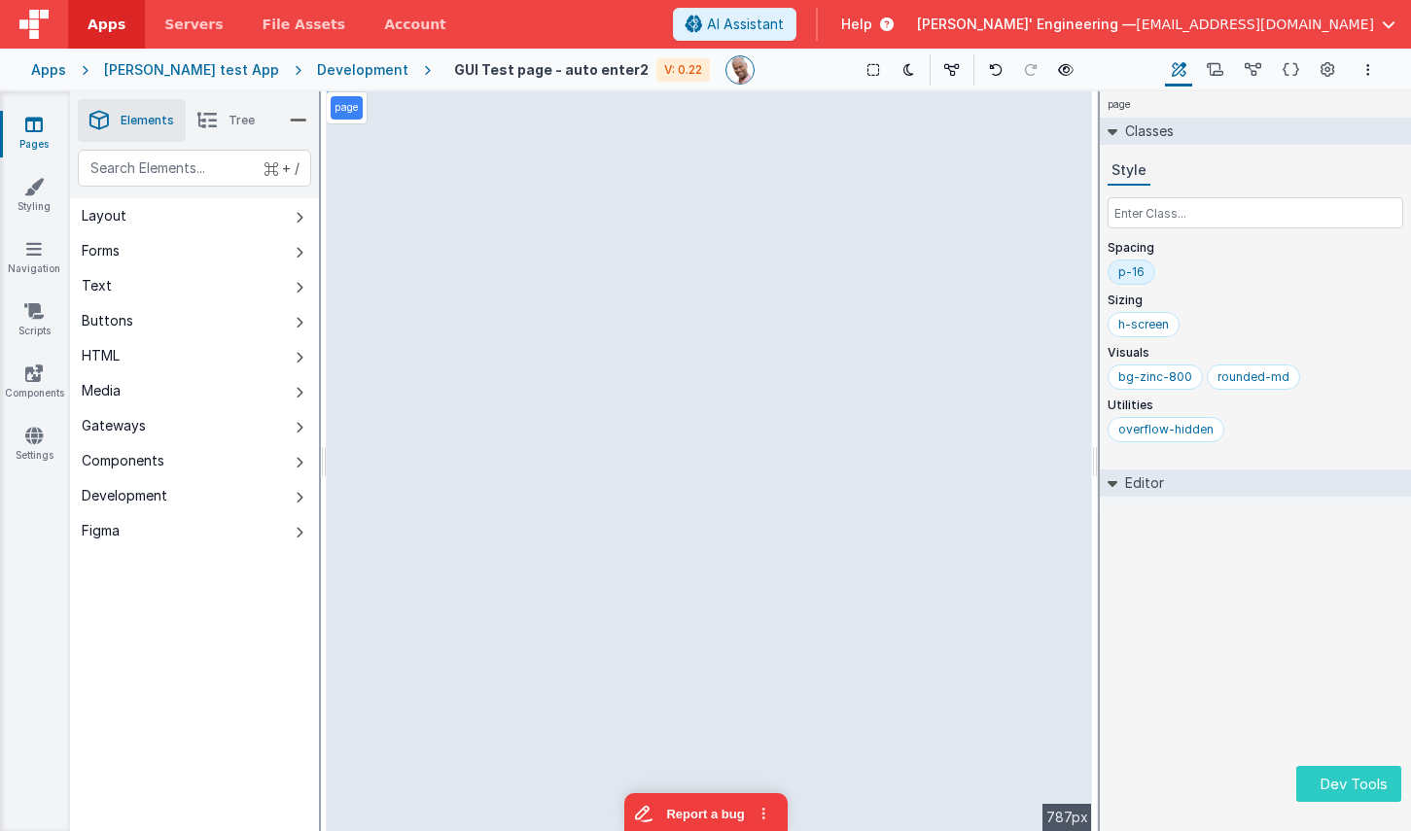
click at [1320, 779] on button "Dev Tools" at bounding box center [1348, 784] width 105 height 36
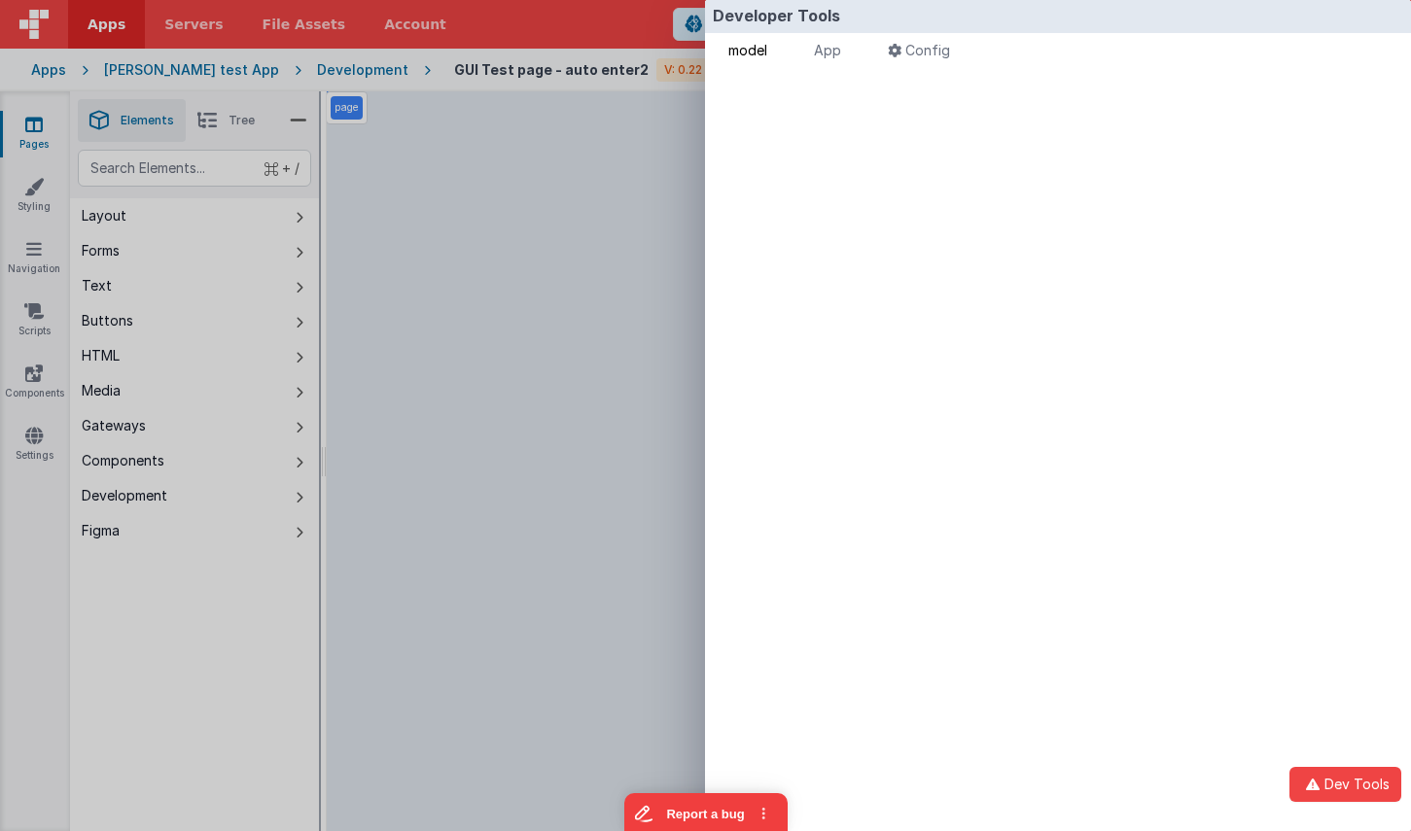
click at [767, 52] on span "model" at bounding box center [747, 50] width 39 height 17
click at [833, 52] on span "App" at bounding box center [827, 50] width 27 height 17
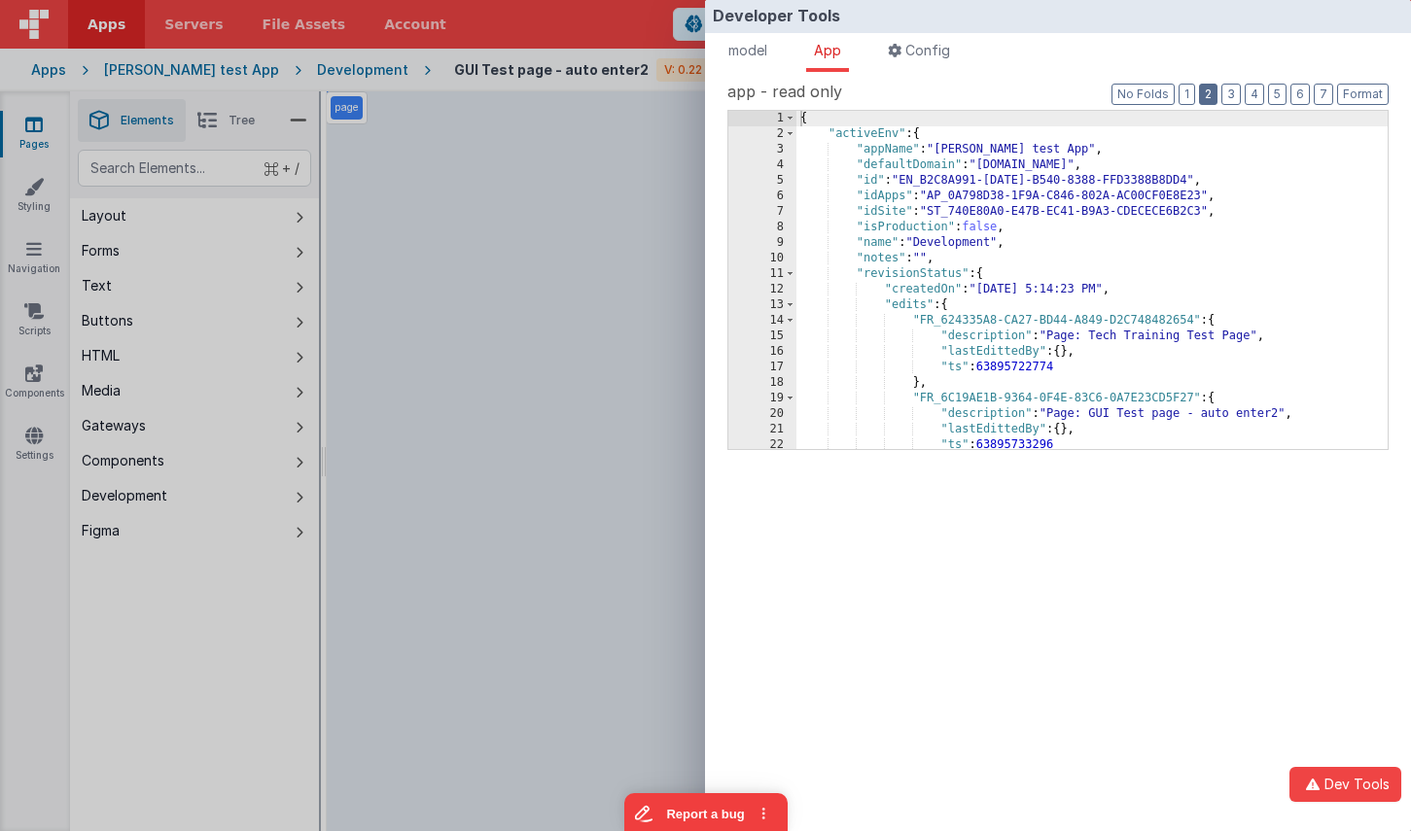
click at [1215, 96] on button "2" at bounding box center [1208, 94] width 18 height 21
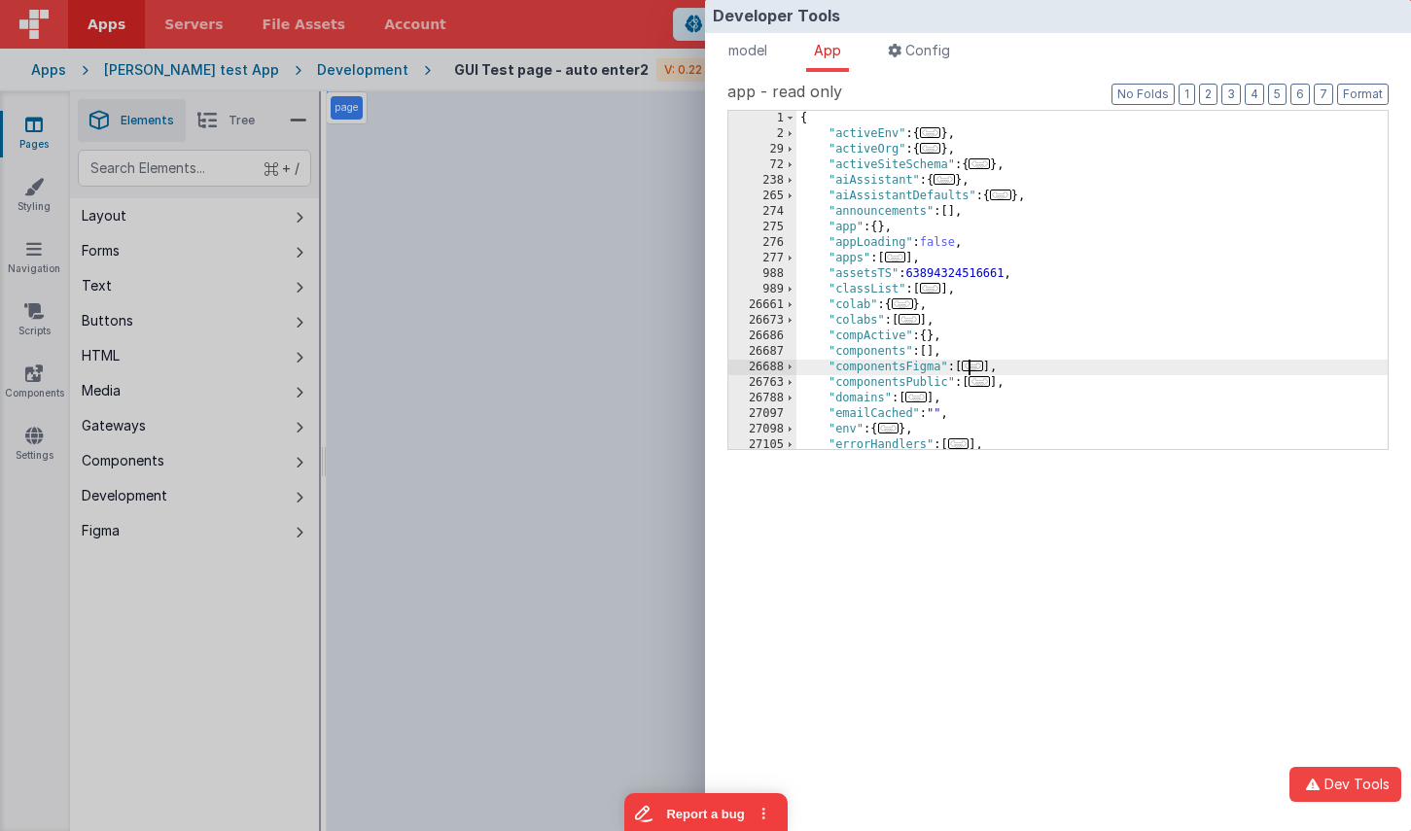
click at [969, 362] on span "..." at bounding box center [972, 366] width 21 height 11
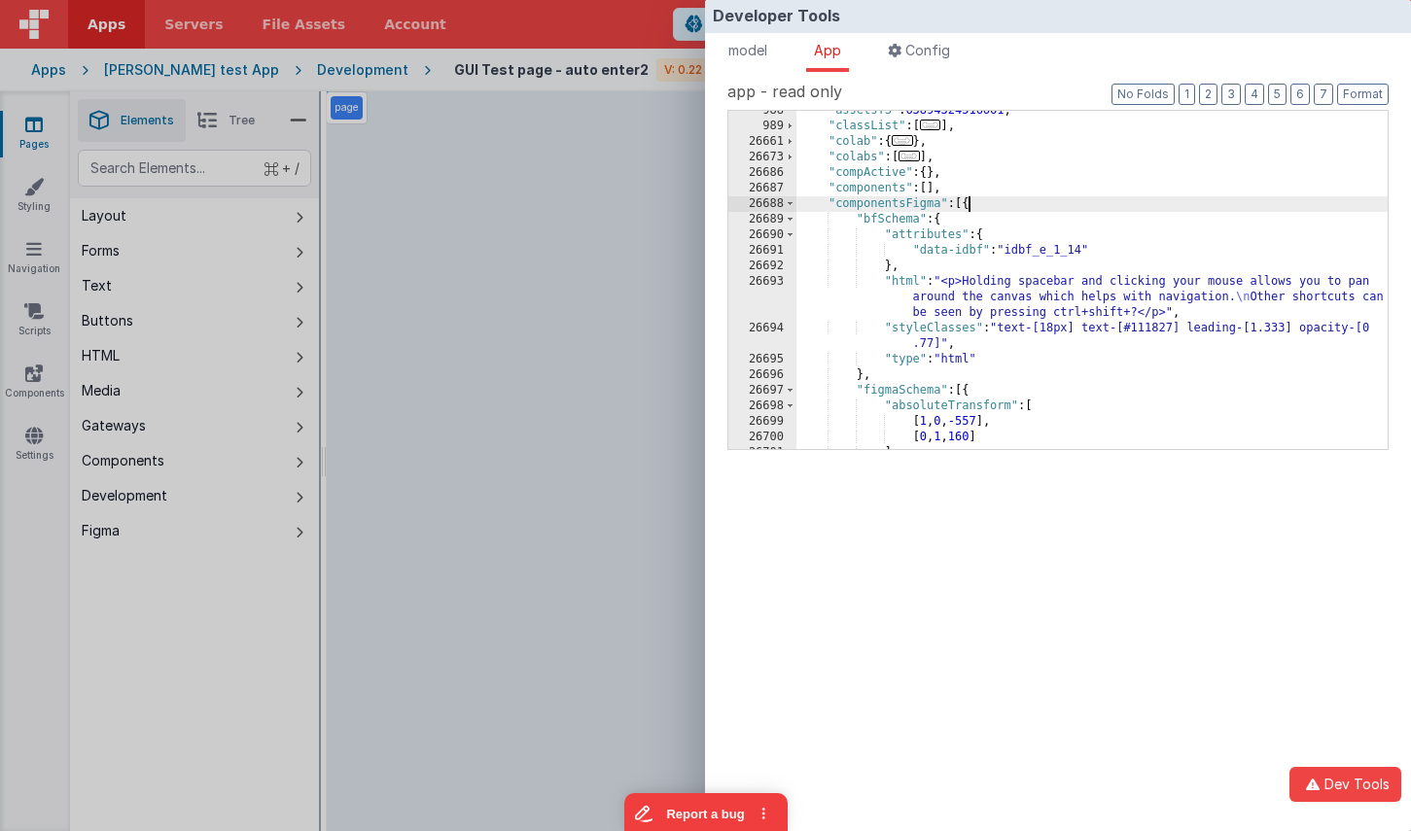
scroll to position [192, 0]
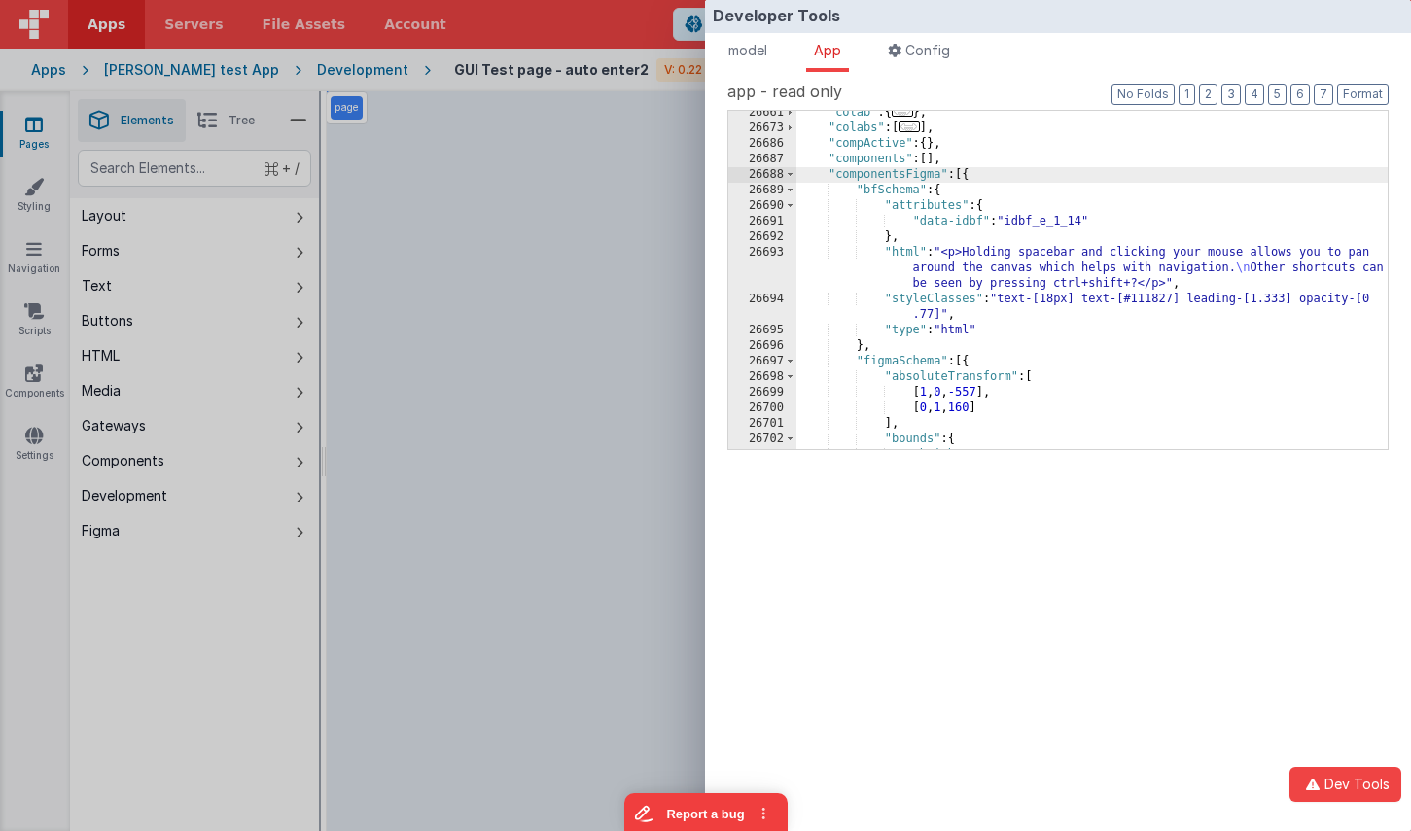
click at [684, 401] on div "Developer Tools model App Params Log (1) Misc Windows Config model - read only …" at bounding box center [705, 415] width 1411 height 831
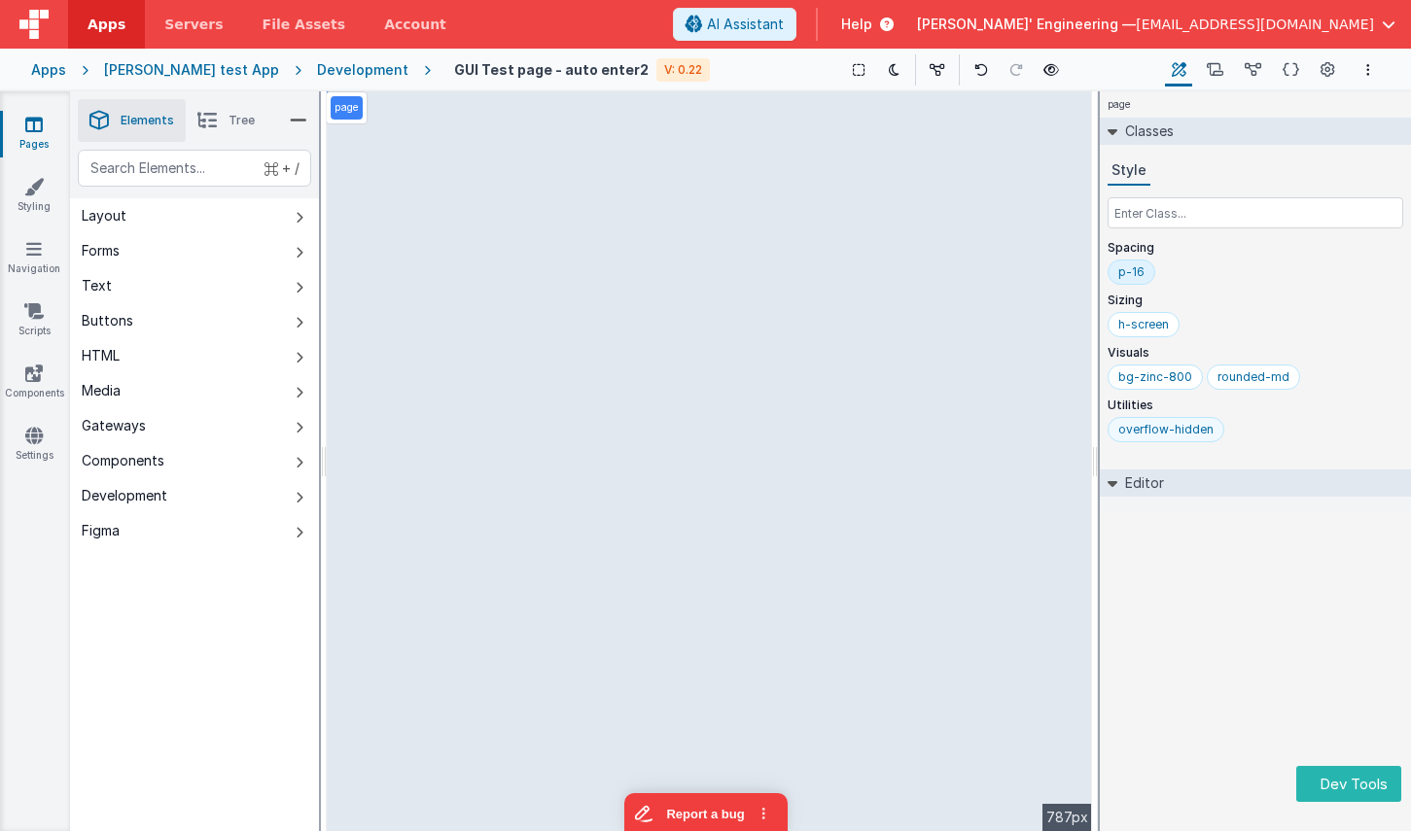
click at [1215, 419] on div "overflow-hidden" at bounding box center [1255, 433] width 296 height 33
click at [1255, 541] on div "page Classes Style Spacing p-16 Sizing h-screen Visuals bg-zinc-800 rounded-md …" at bounding box center [1255, 461] width 311 height 740
